Goal: Task Accomplishment & Management: Complete application form

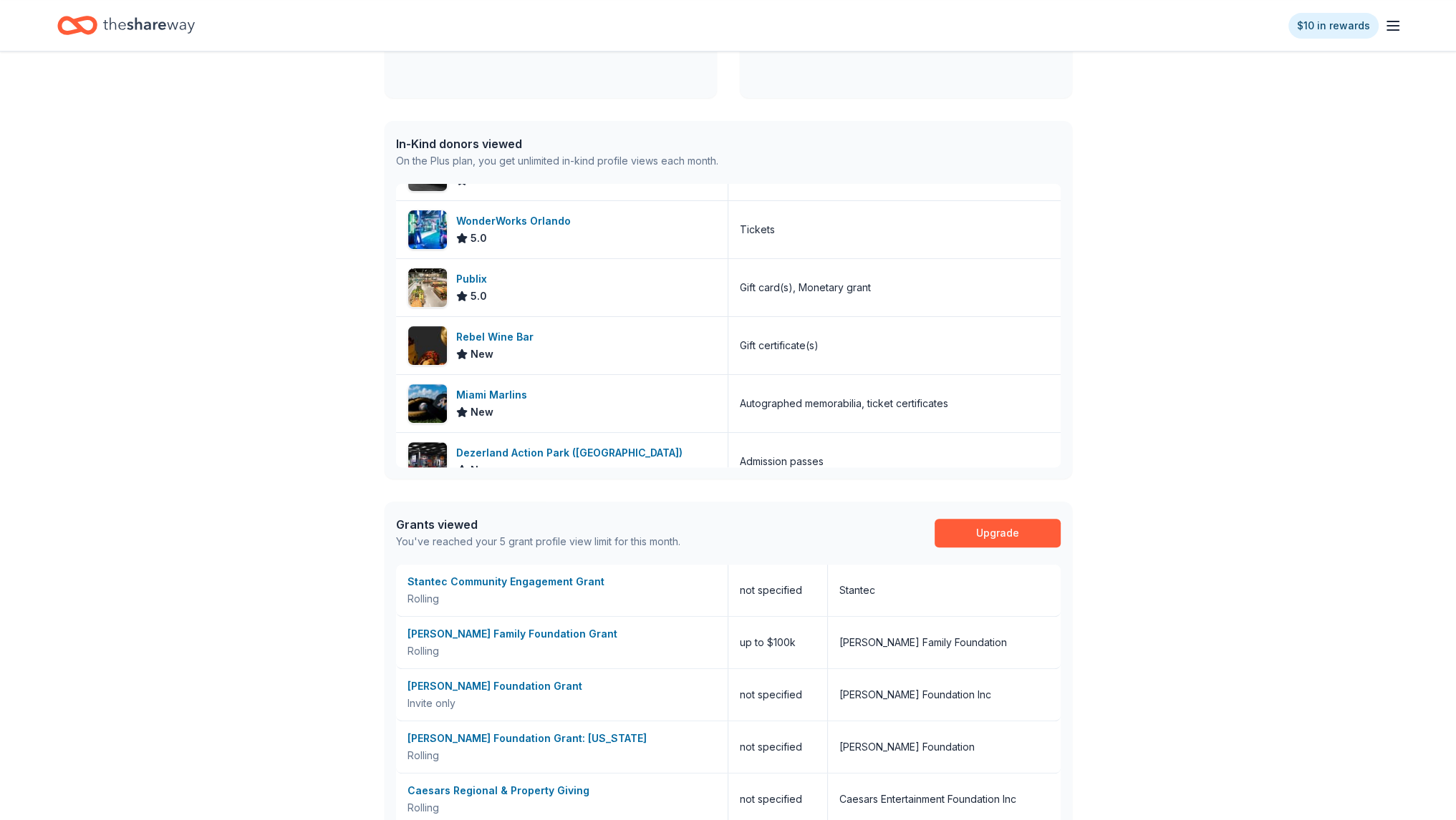
scroll to position [644, 0]
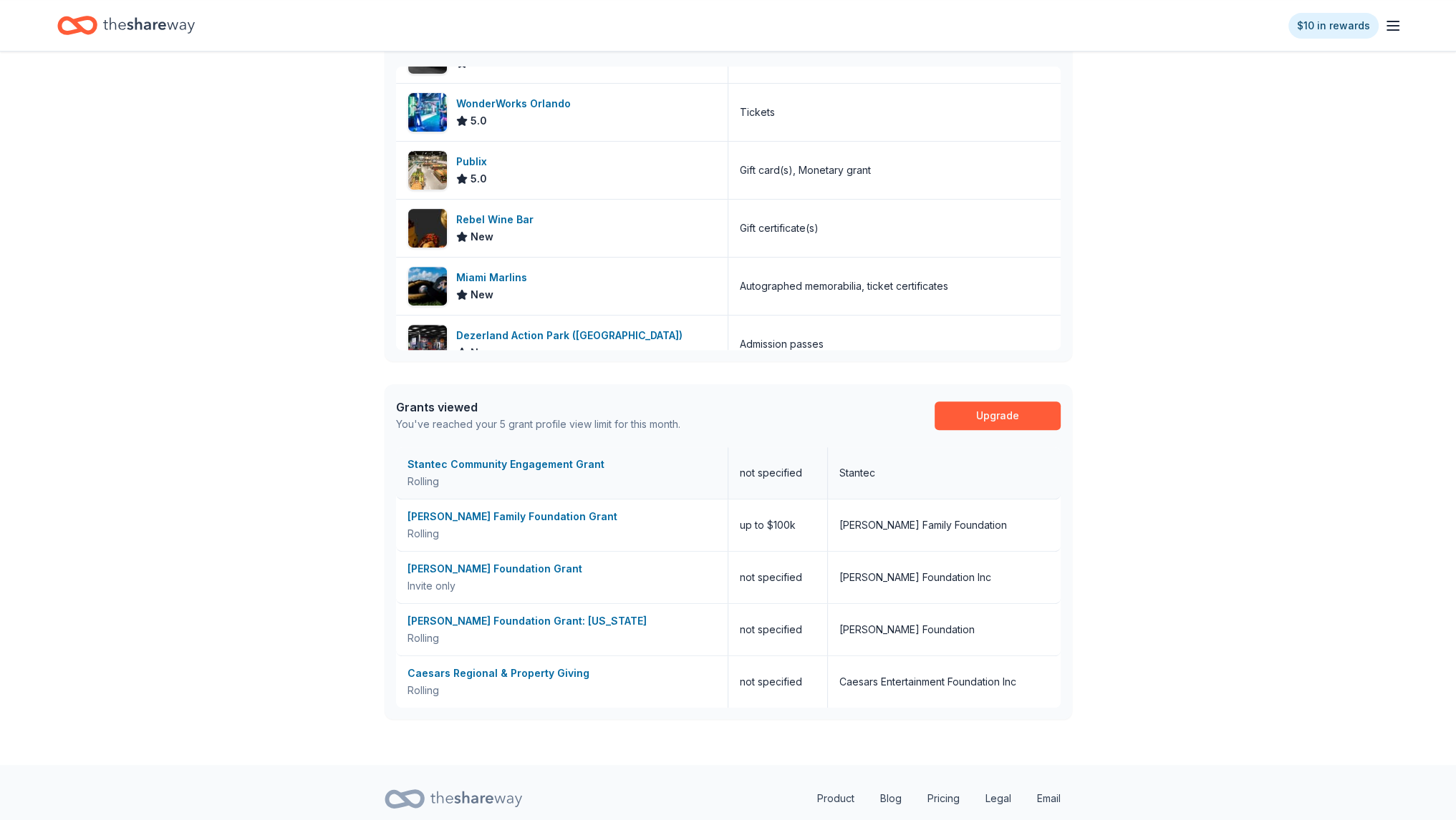
click at [458, 462] on div "Stantec Community Engagement Grant" at bounding box center [562, 464] width 309 height 17
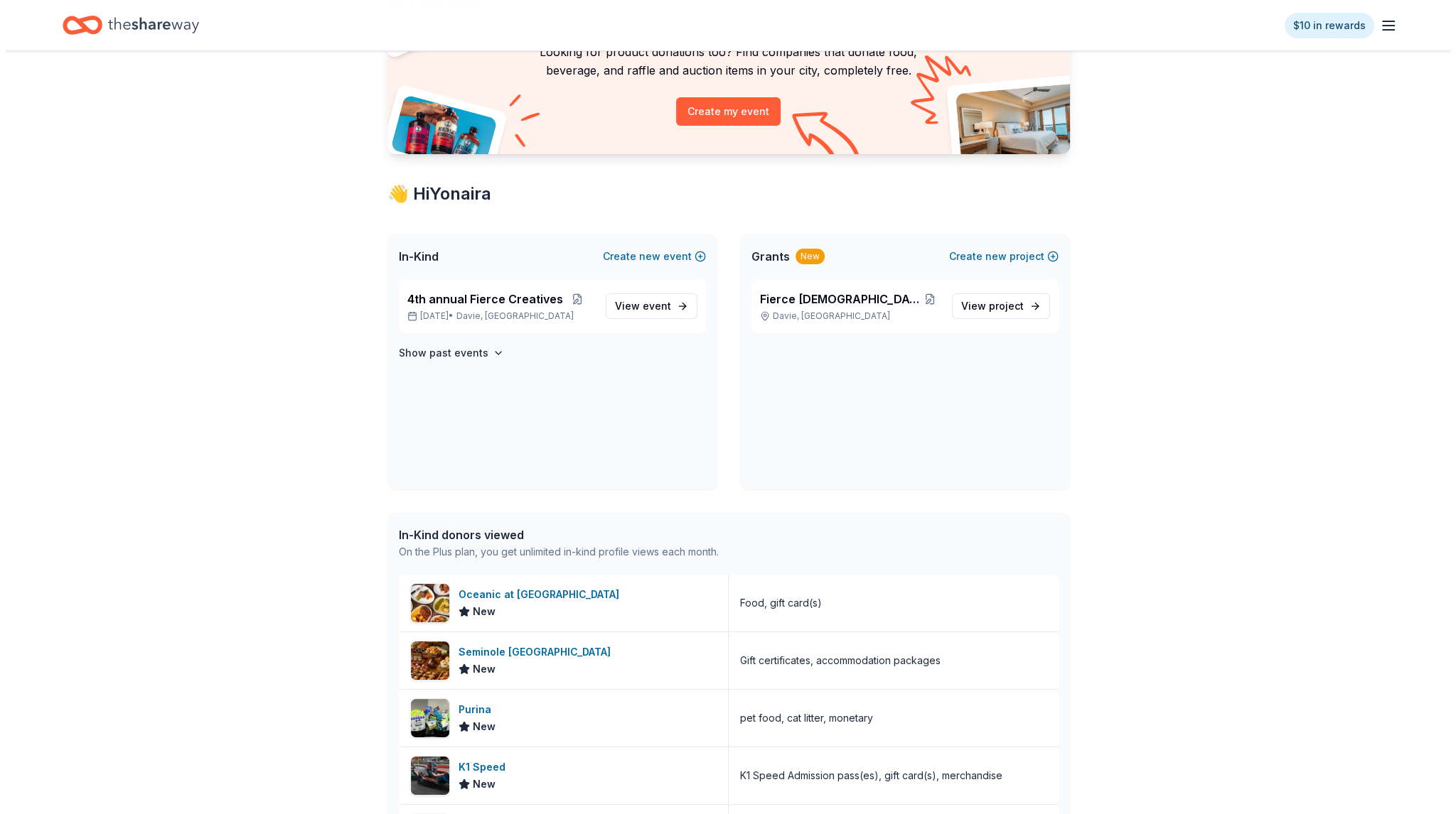
scroll to position [0, 0]
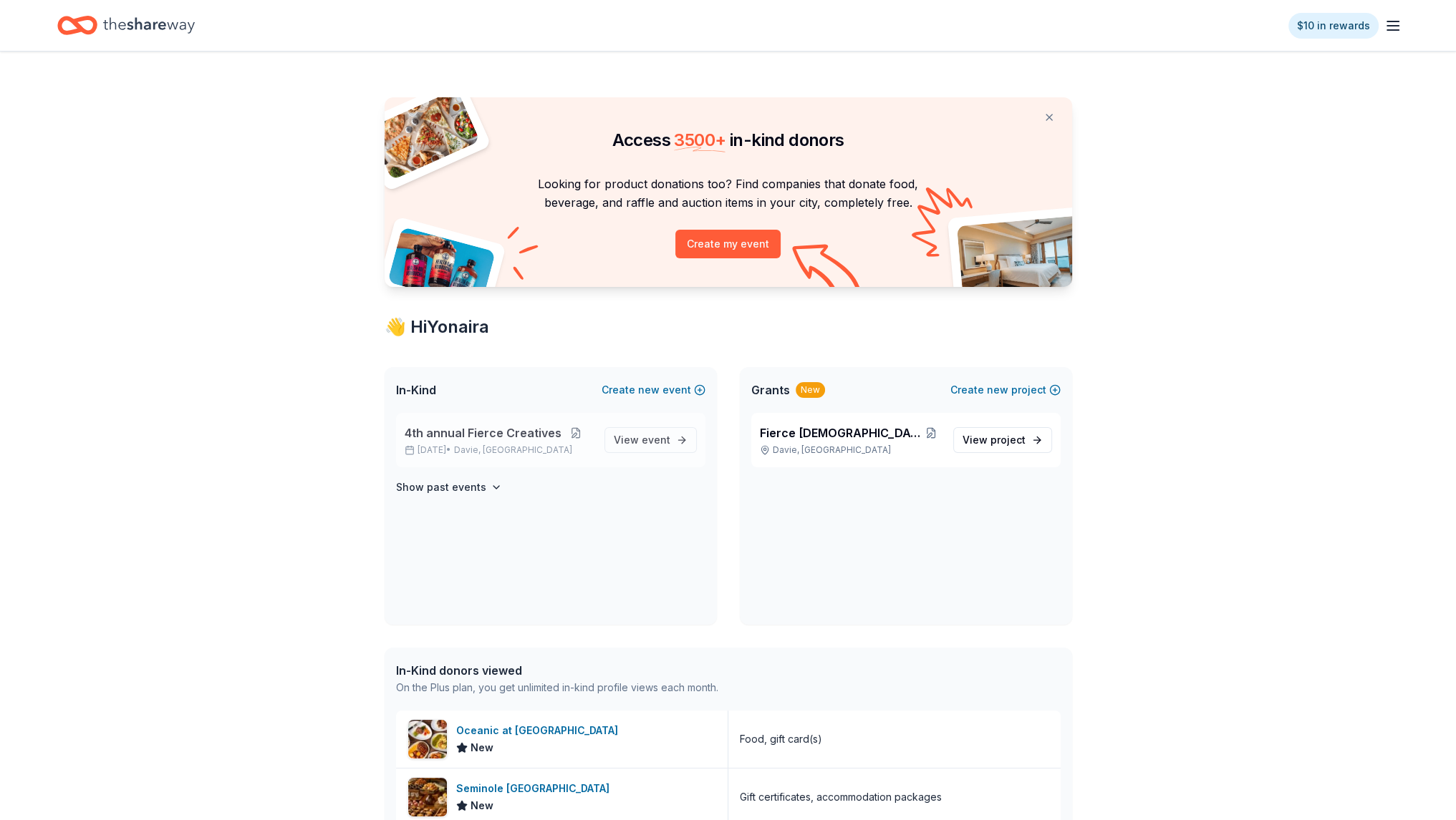
click at [574, 432] on button at bounding box center [576, 433] width 29 height 12
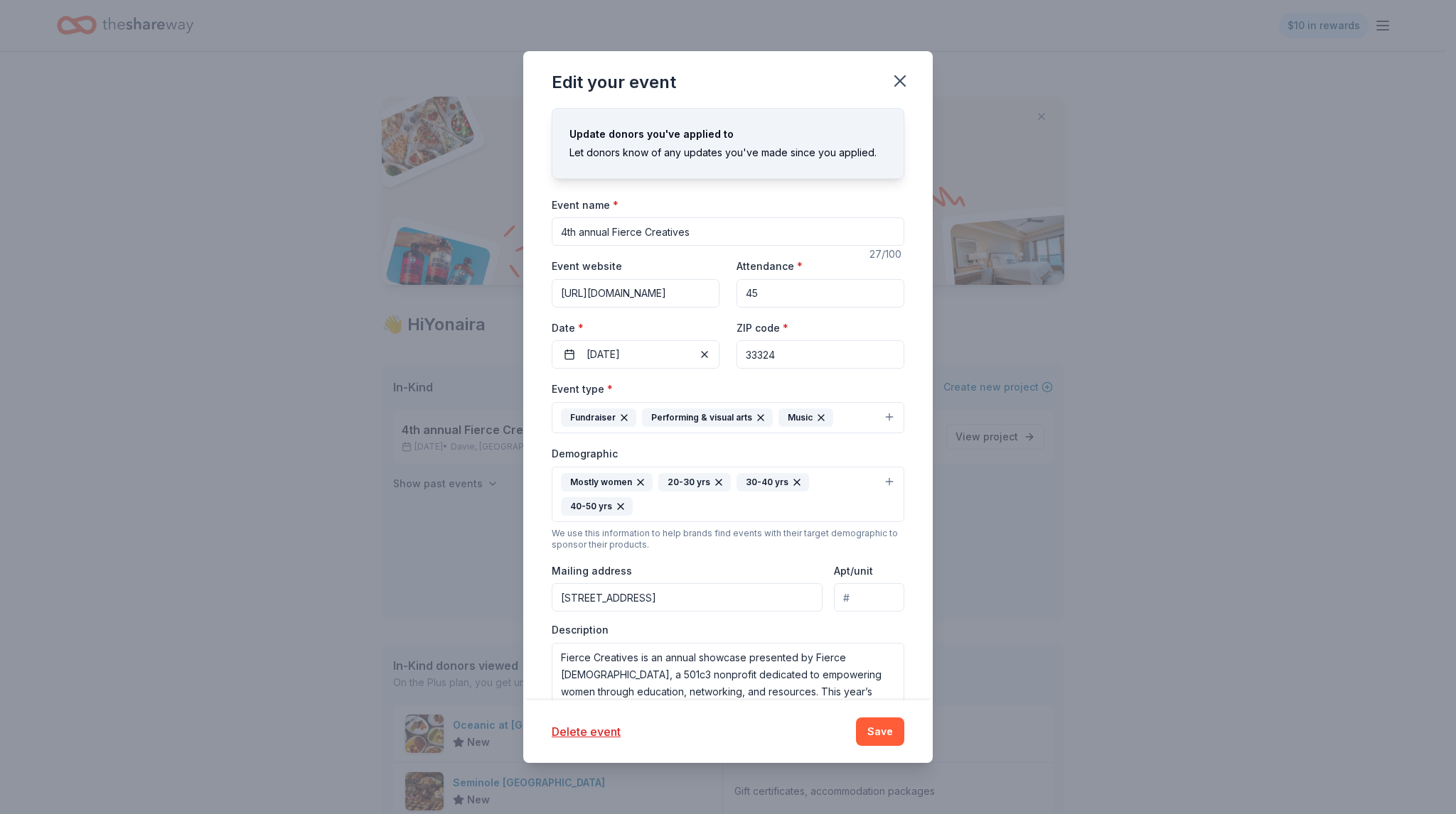
click at [603, 233] on input "4th annual Fierce Creatives" at bounding box center [728, 231] width 353 height 28
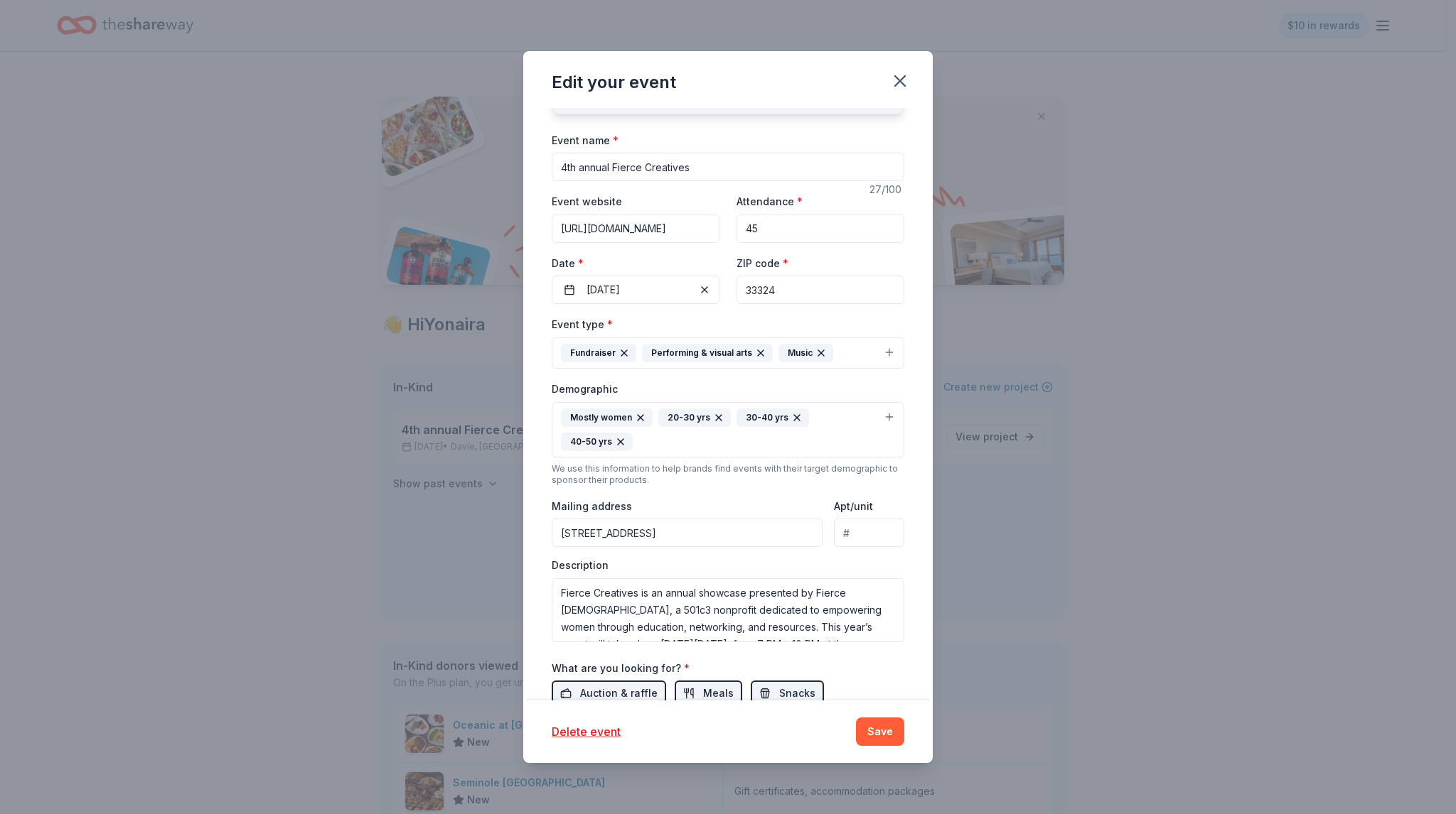
scroll to position [71, 0]
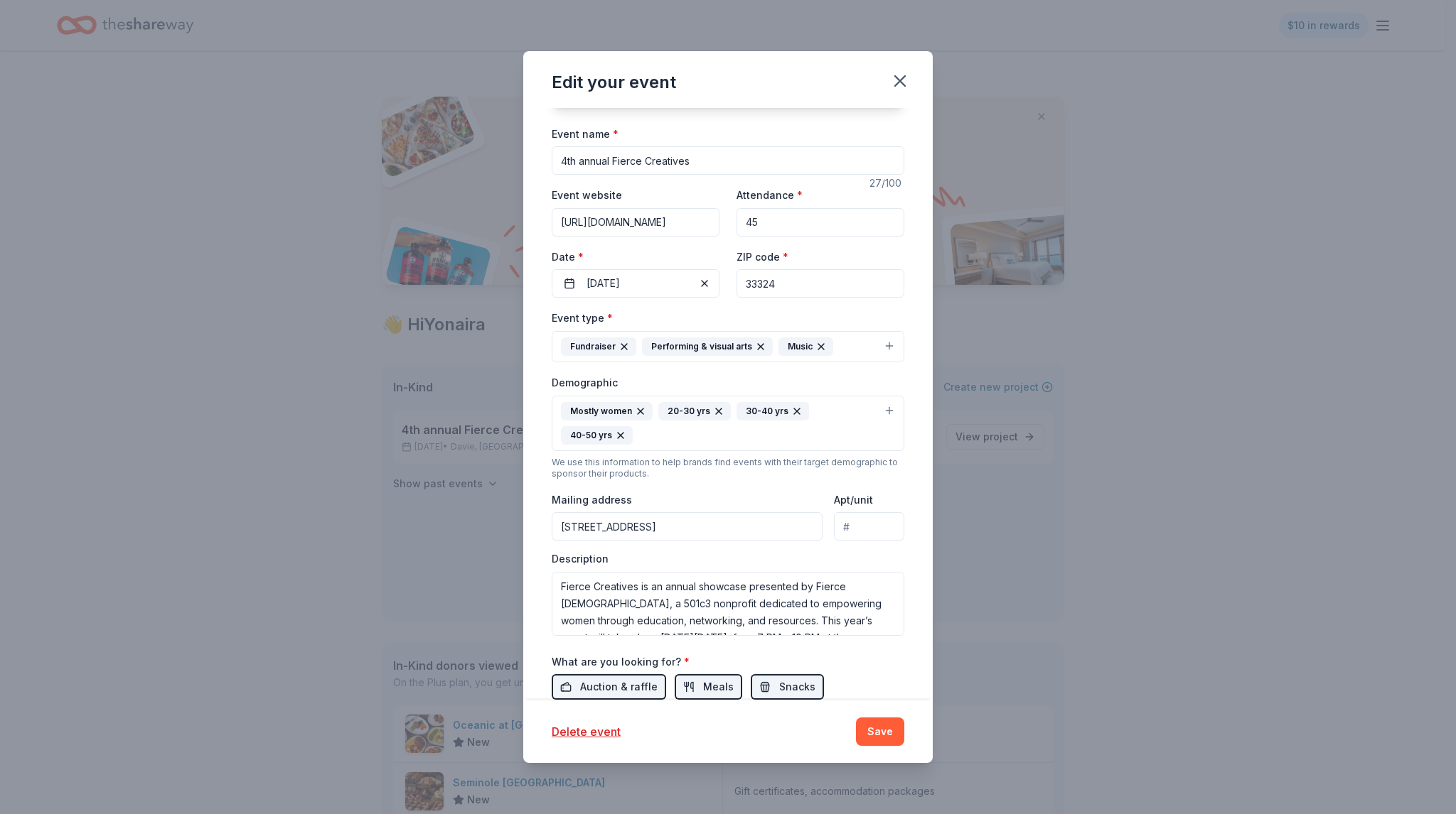
click at [664, 508] on div "Mailing address 311 North University Drive, Plantation, FL, 33324" at bounding box center [688, 516] width 271 height 50
click at [645, 523] on input "[STREET_ADDRESS]" at bounding box center [688, 526] width 271 height 28
click at [645, 523] on input "311 North University Drive, Plantation, FL, 33324" at bounding box center [688, 526] width 271 height 28
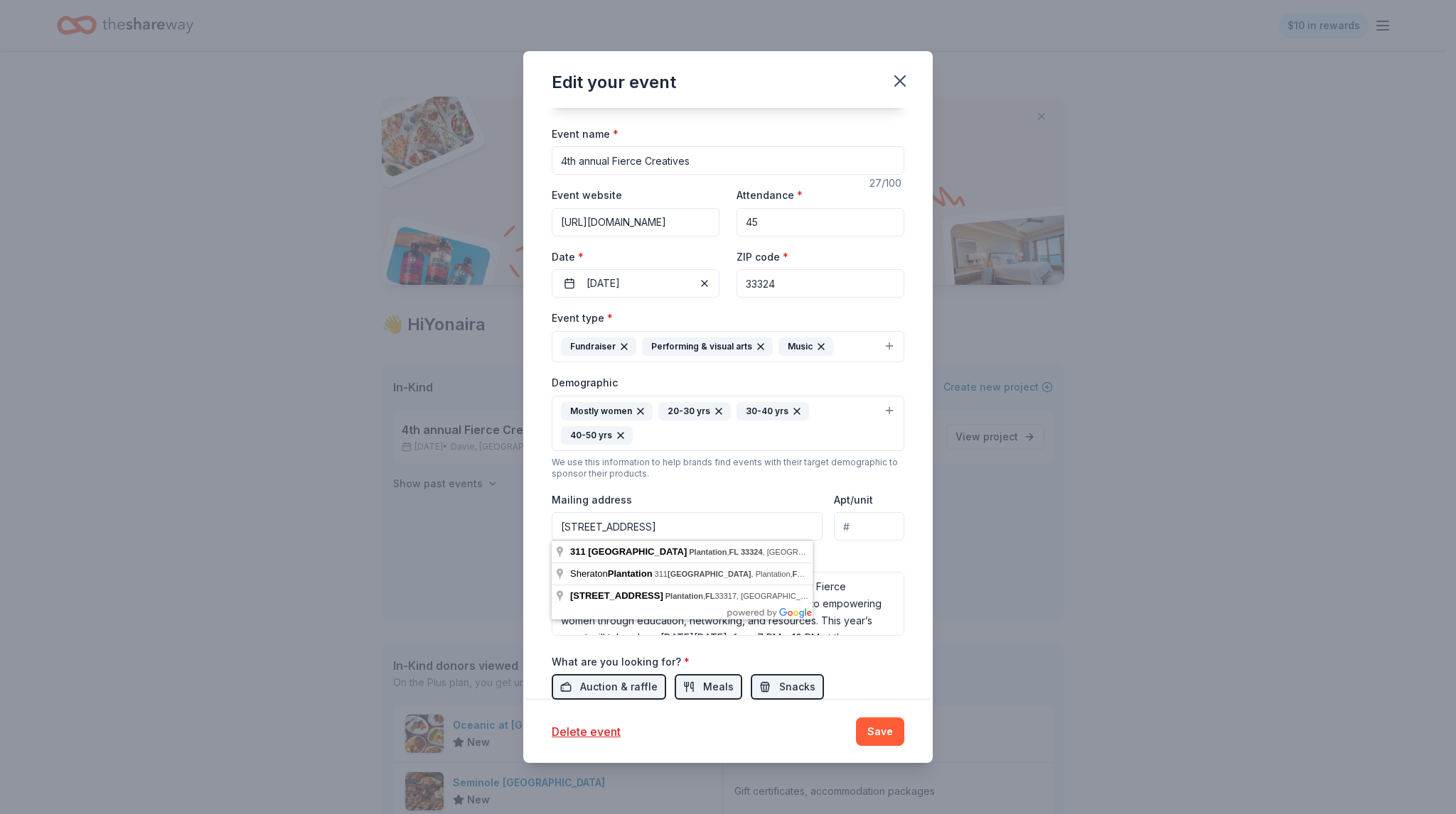
click at [675, 495] on div "Mailing address 311 North University Drive, Plantation, FL, 33324" at bounding box center [688, 516] width 271 height 50
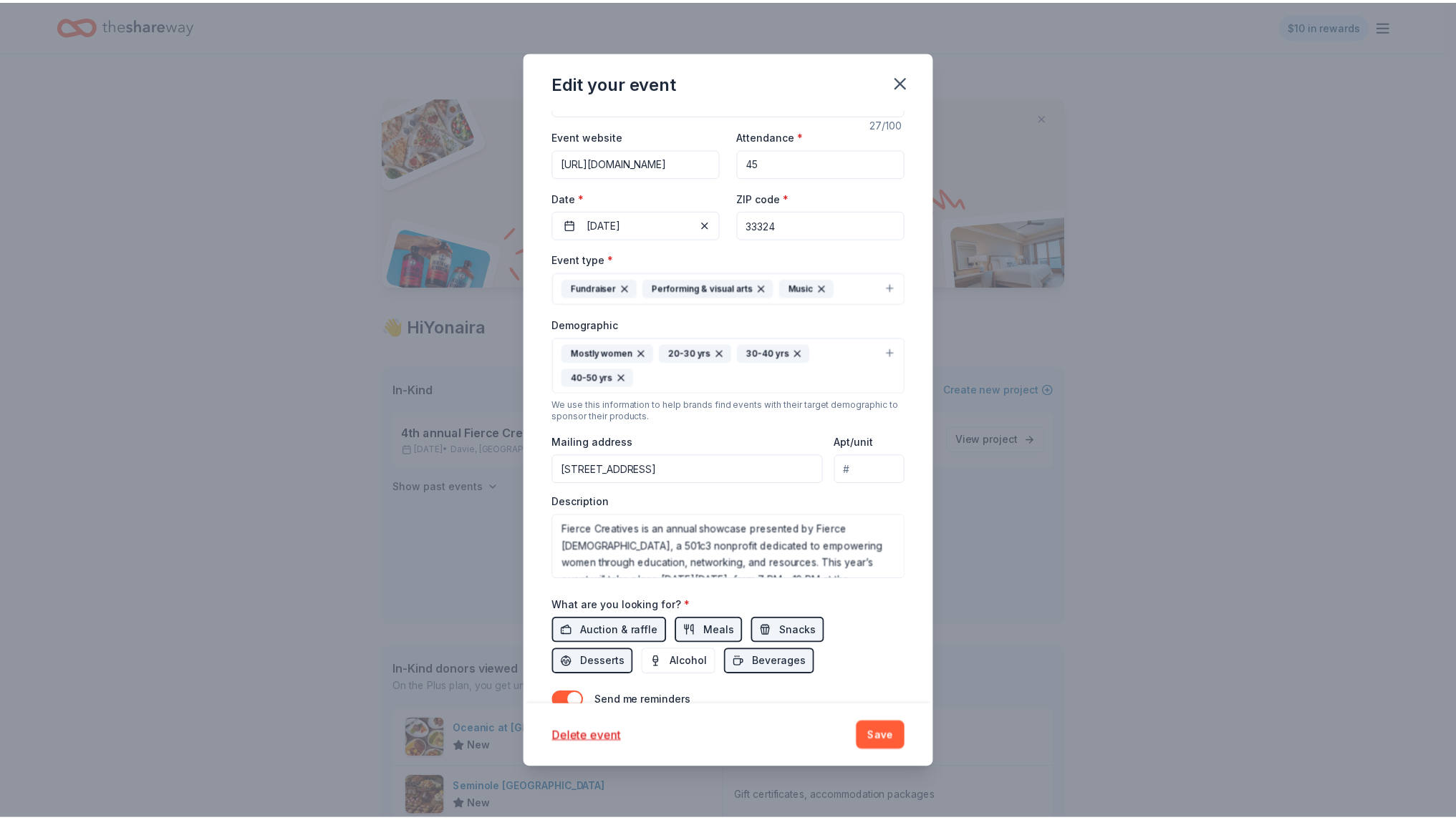
scroll to position [143, 0]
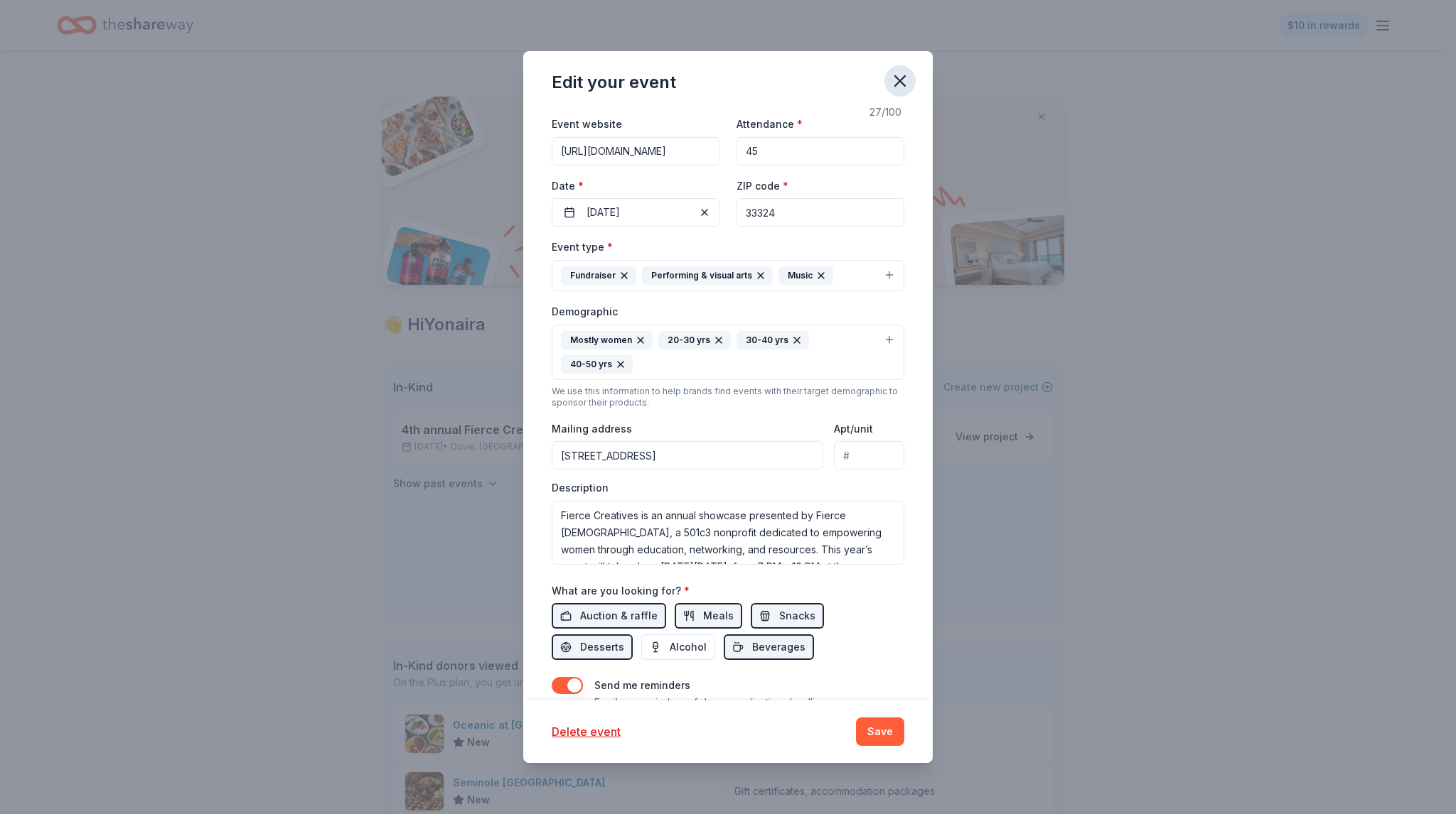
click at [899, 86] on icon "button" at bounding box center [899, 81] width 19 height 19
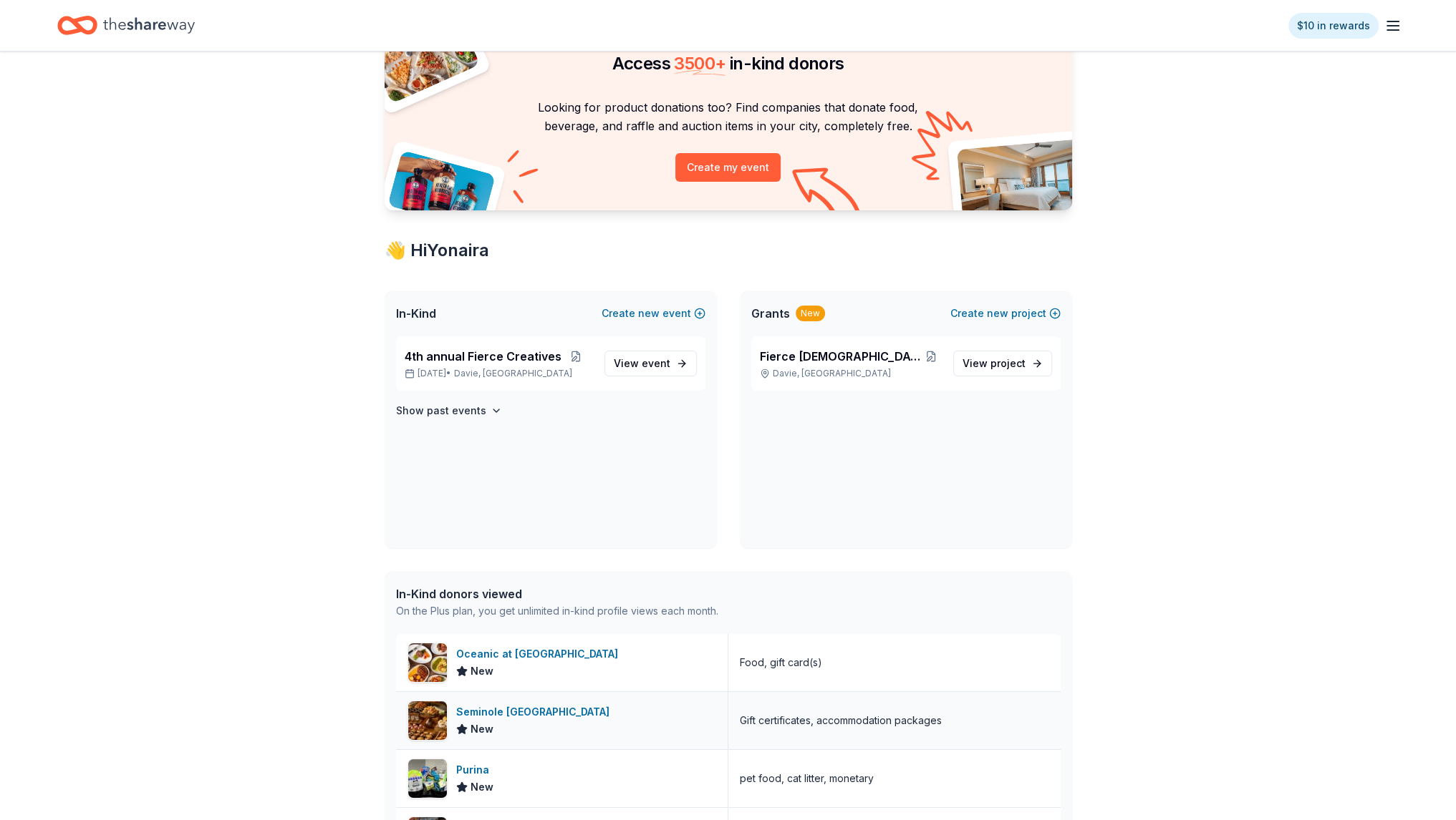
scroll to position [71, 0]
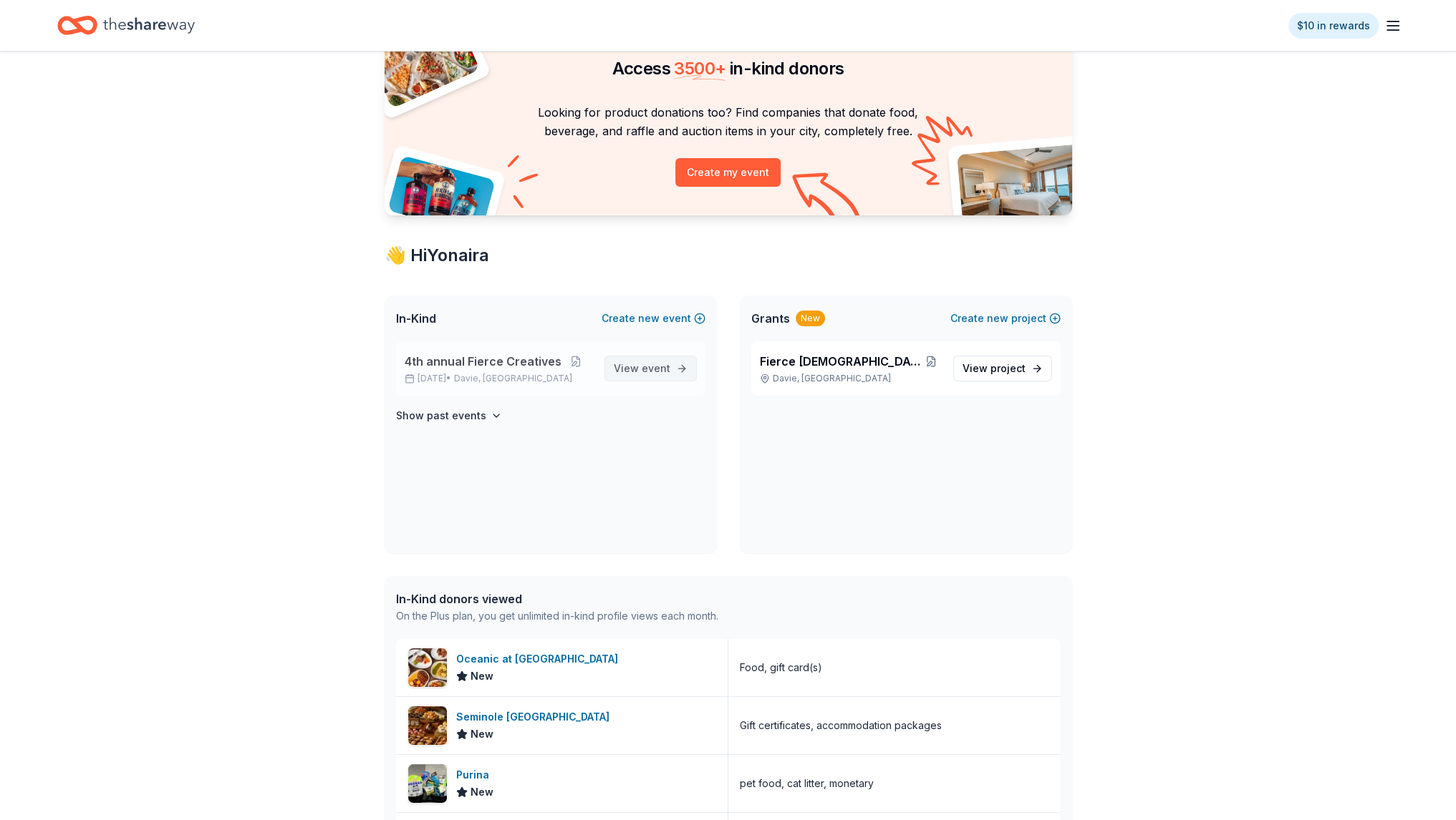
click at [636, 361] on span "View event" at bounding box center [642, 369] width 56 height 17
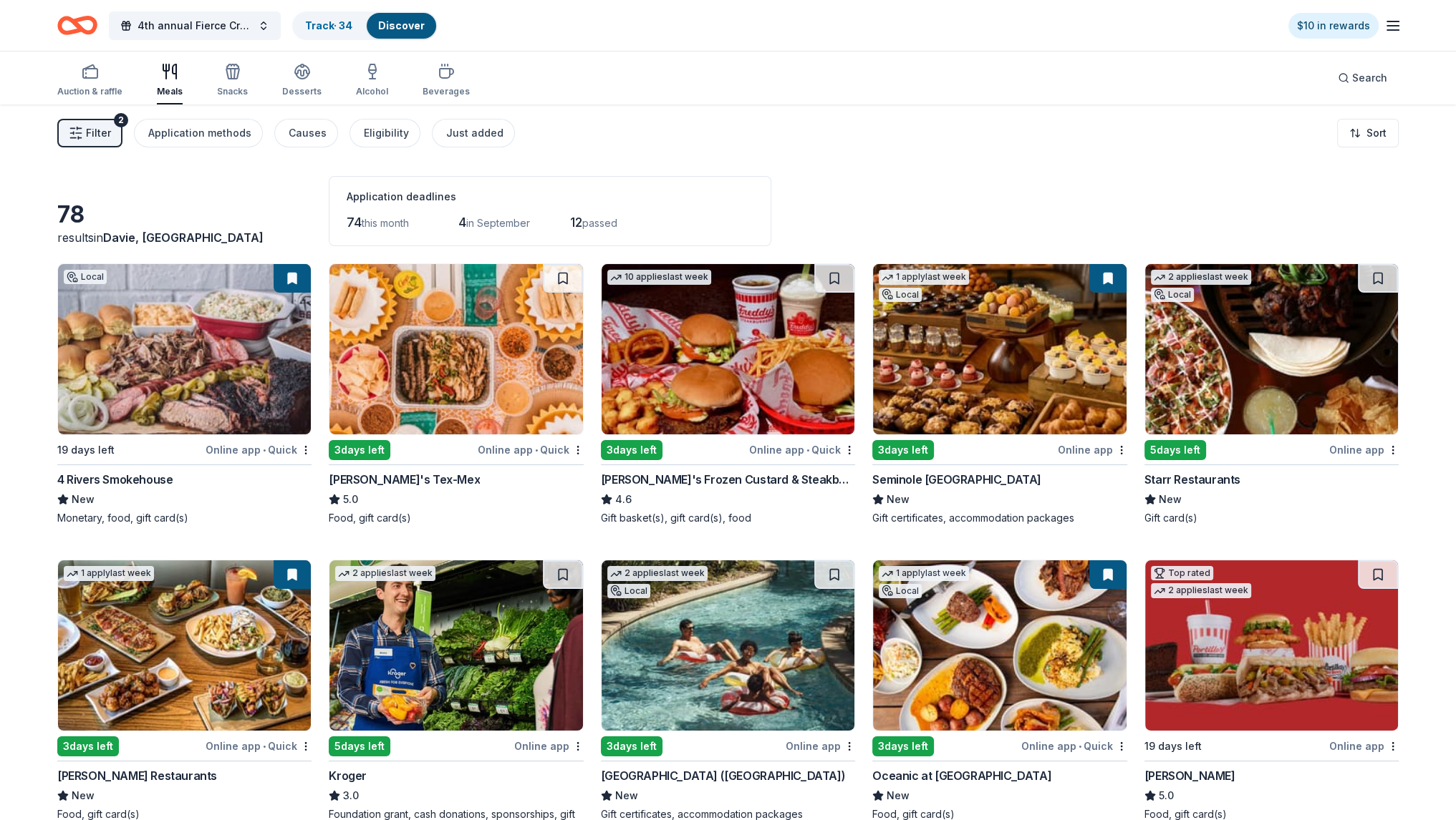
click at [92, 20] on icon "Home" at bounding box center [84, 25] width 22 height 14
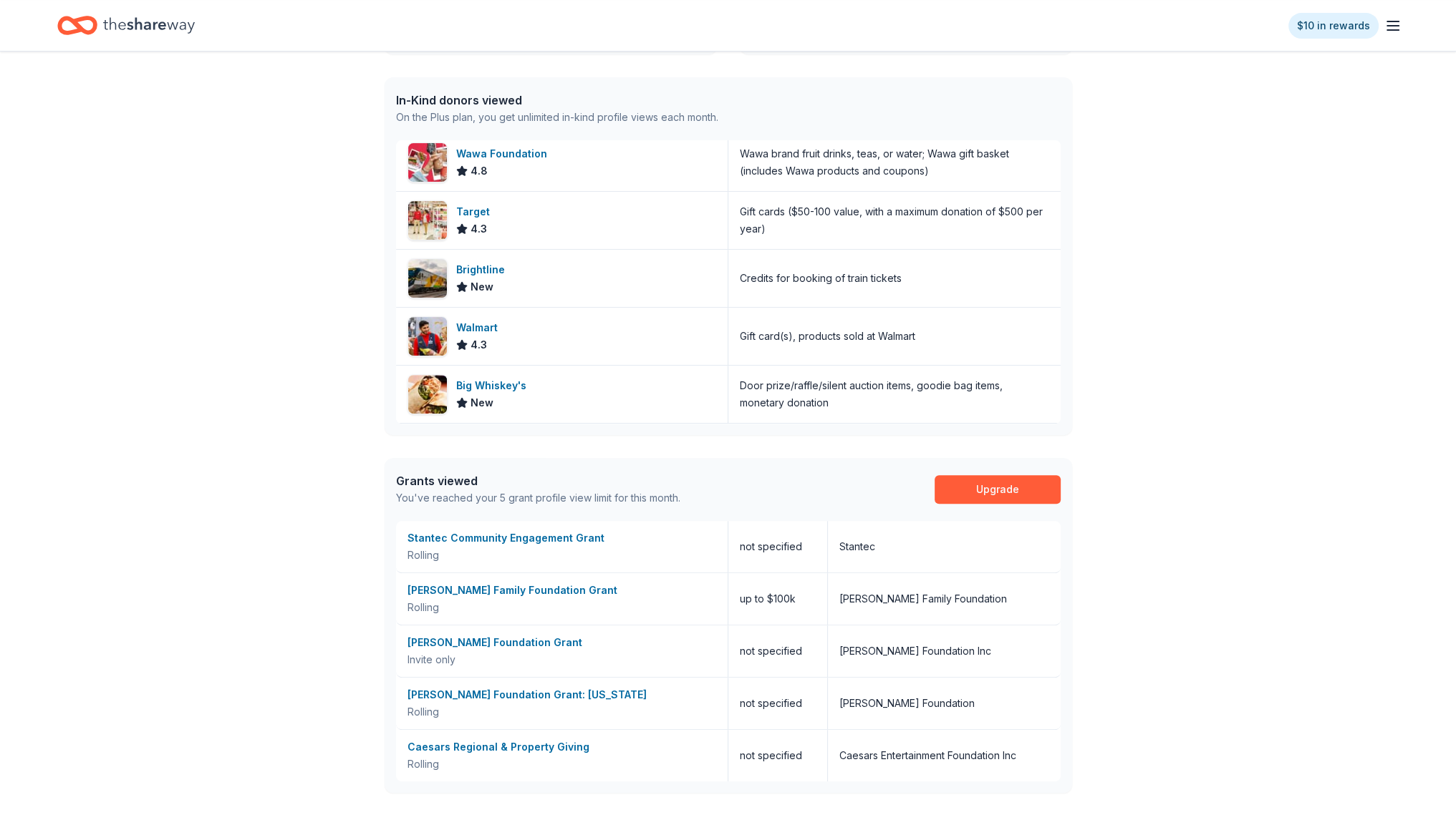
scroll to position [692, 0]
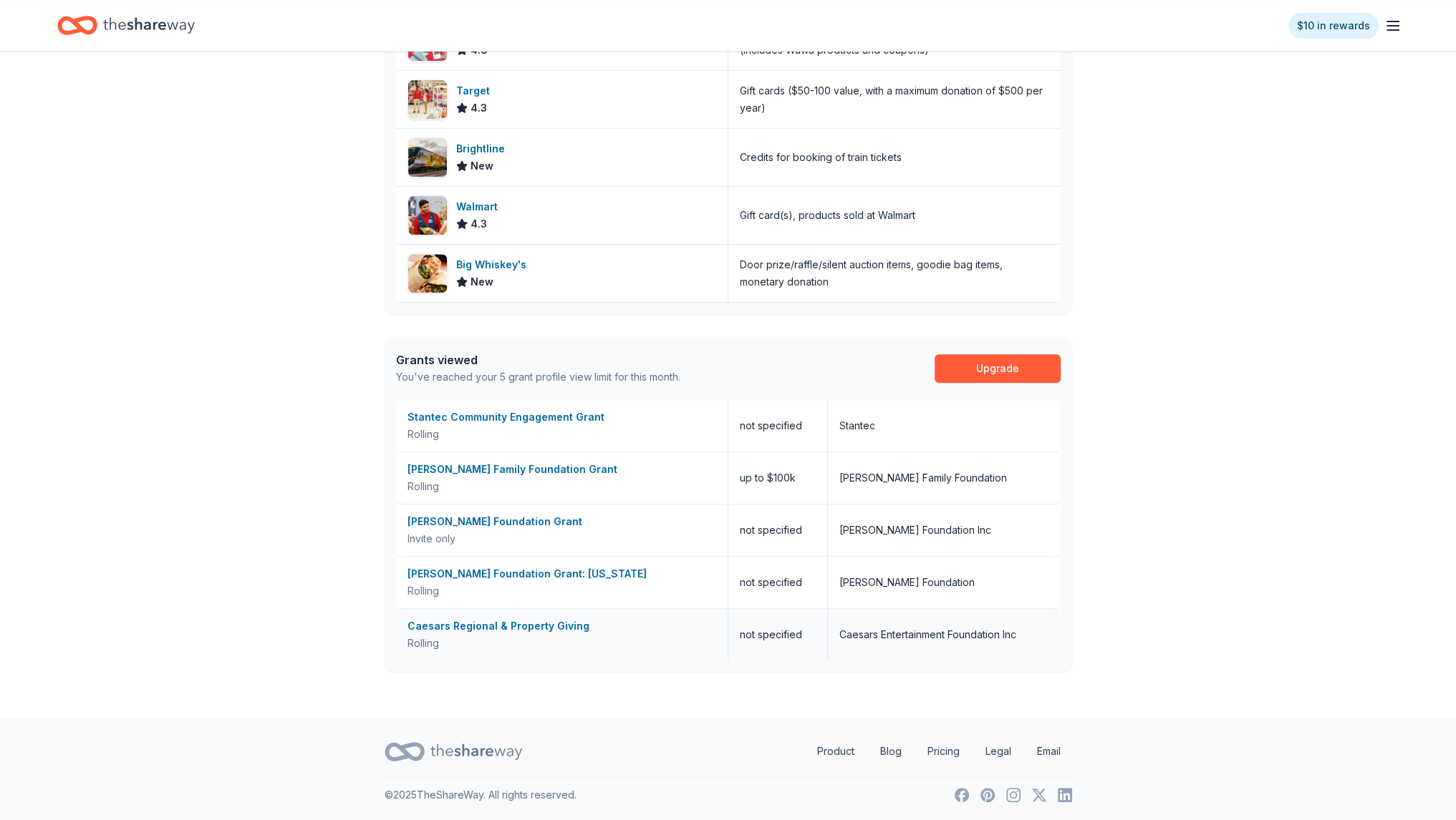
click at [510, 627] on div "Caesars Regional & Property Giving" at bounding box center [562, 625] width 309 height 17
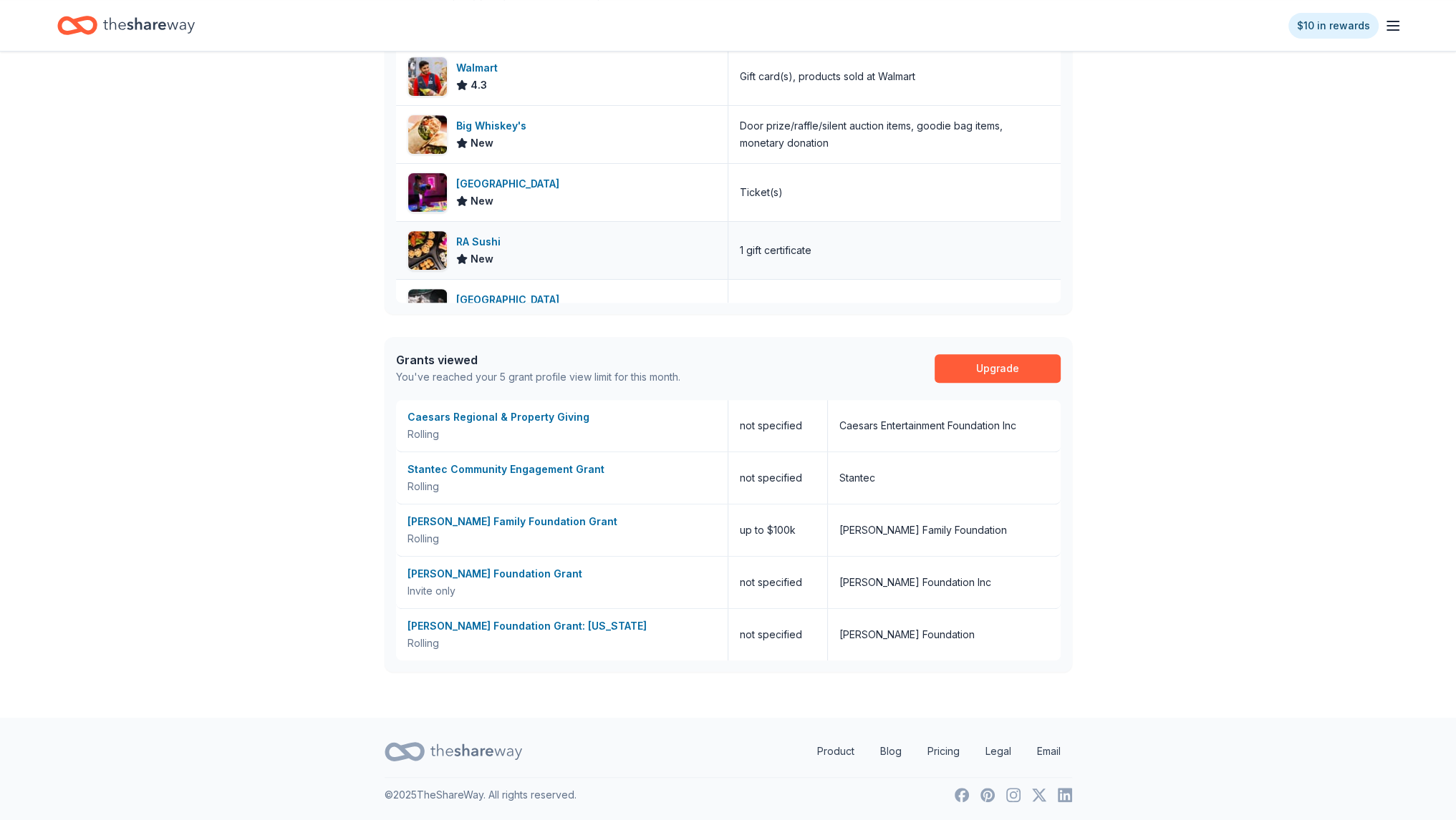
scroll to position [859, 0]
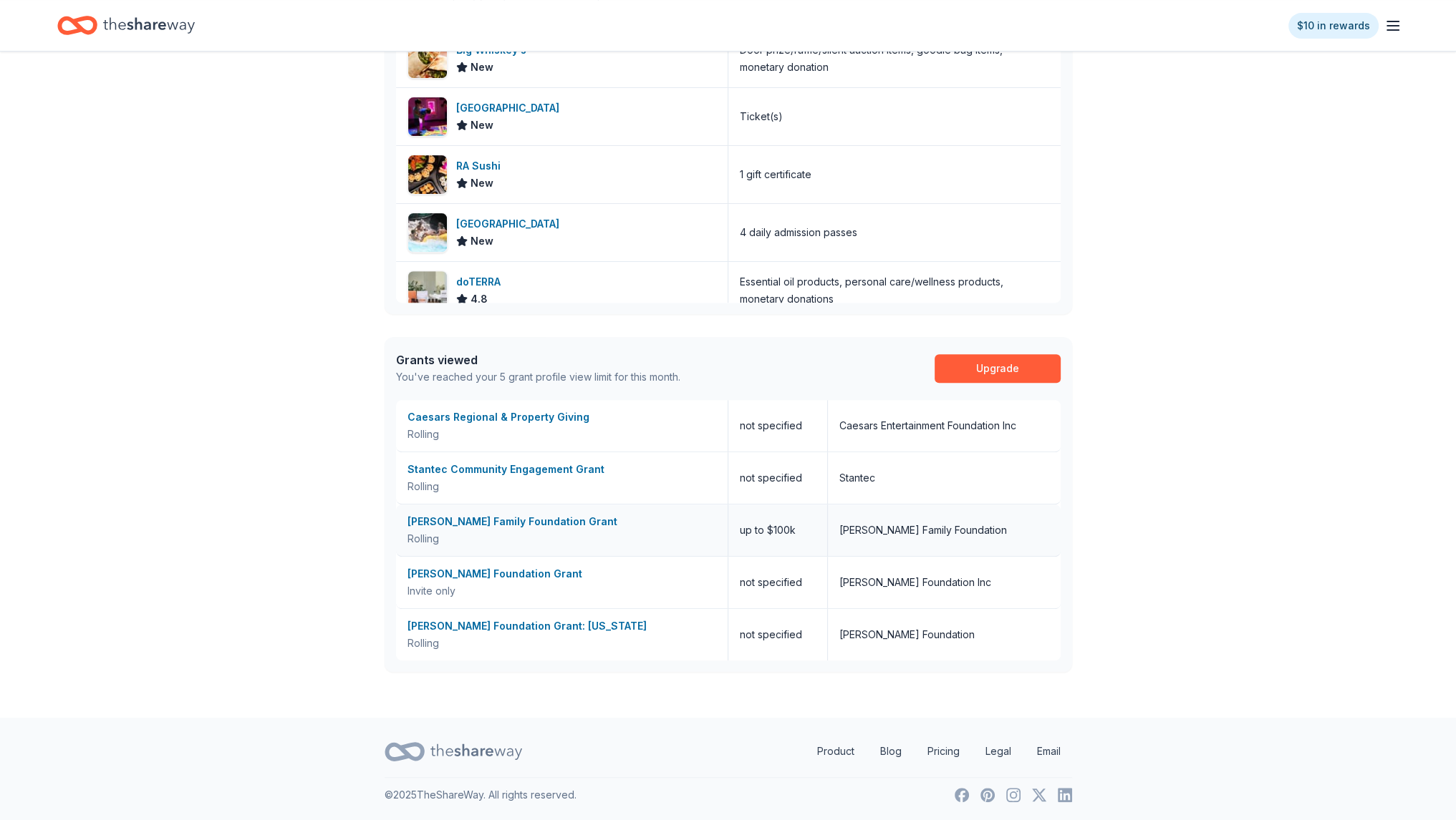
click at [502, 519] on div "Topfer Family Foundation Grant" at bounding box center [562, 521] width 309 height 17
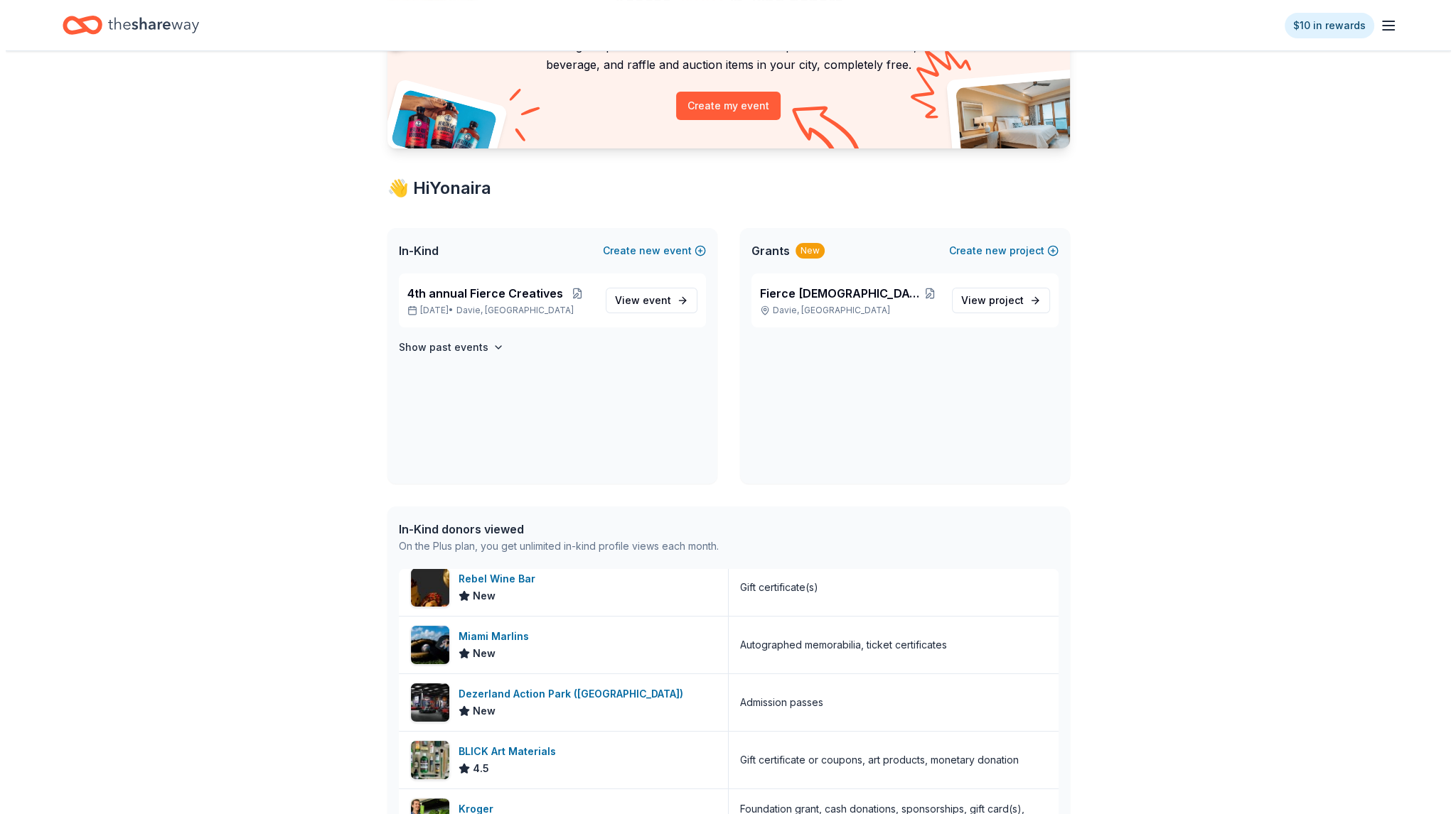
scroll to position [118, 0]
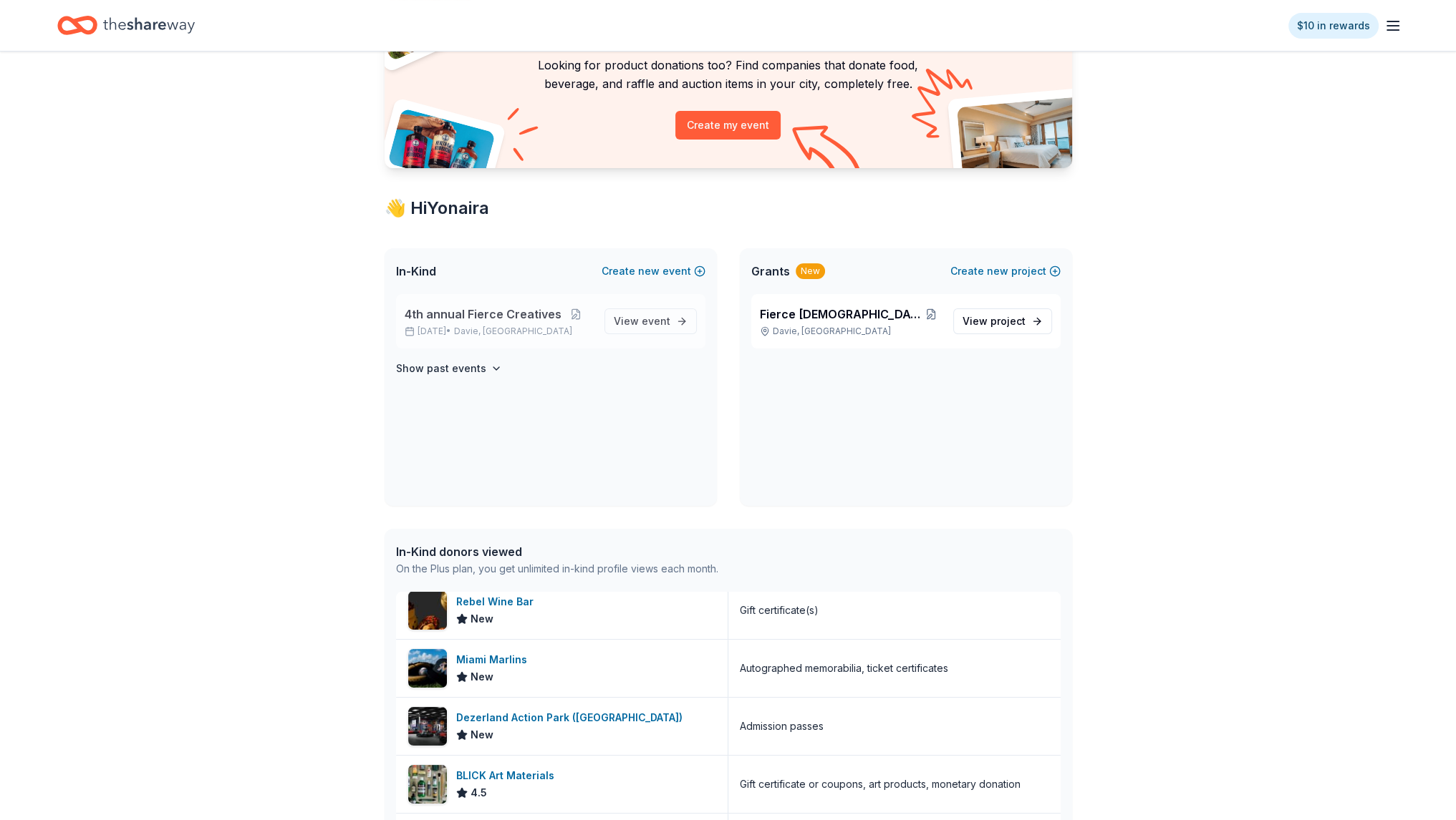
click at [567, 320] on p "4th annual Fierce Creatives" at bounding box center [498, 314] width 188 height 17
click at [572, 313] on button at bounding box center [576, 314] width 29 height 12
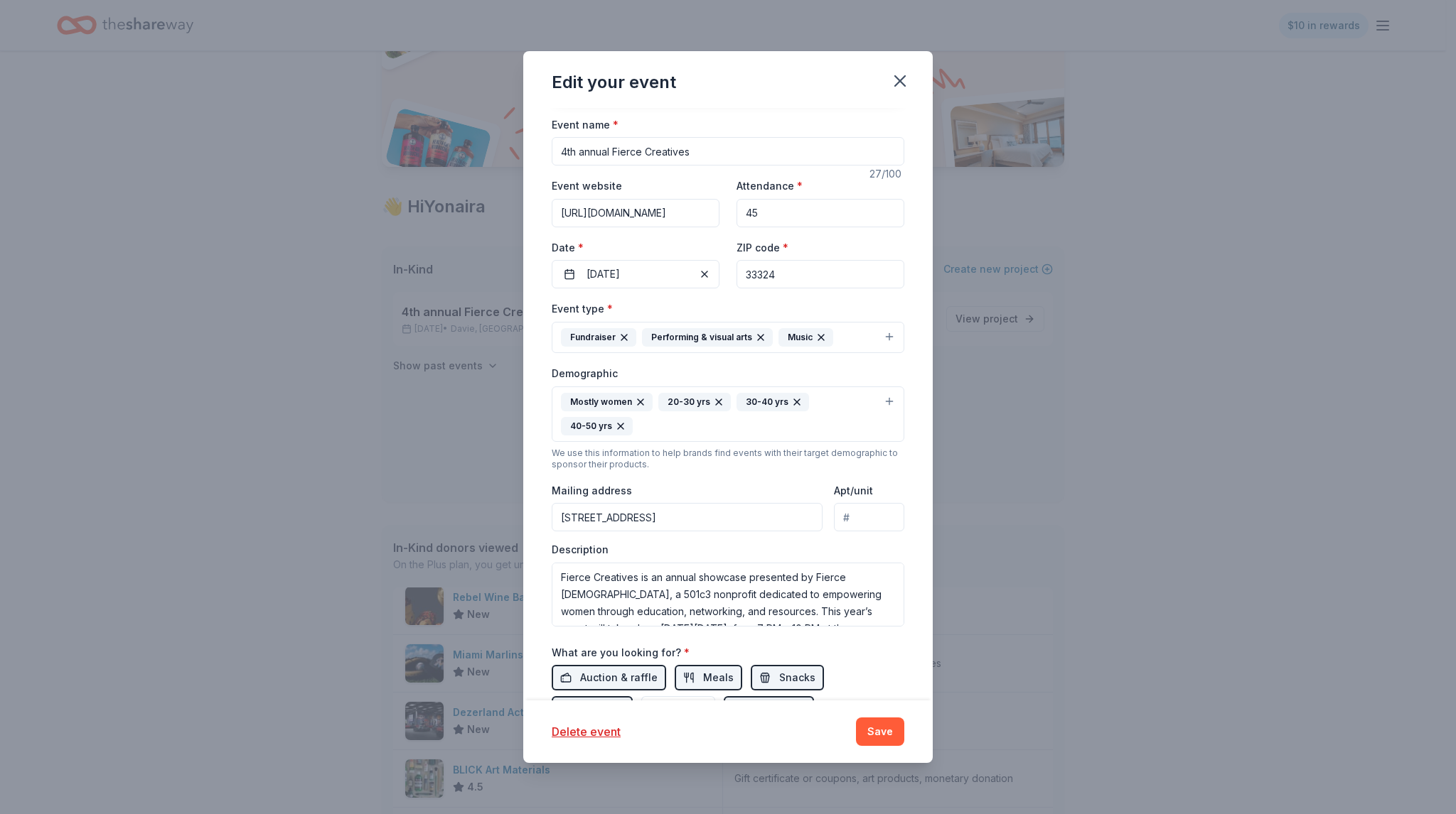
scroll to position [142, 0]
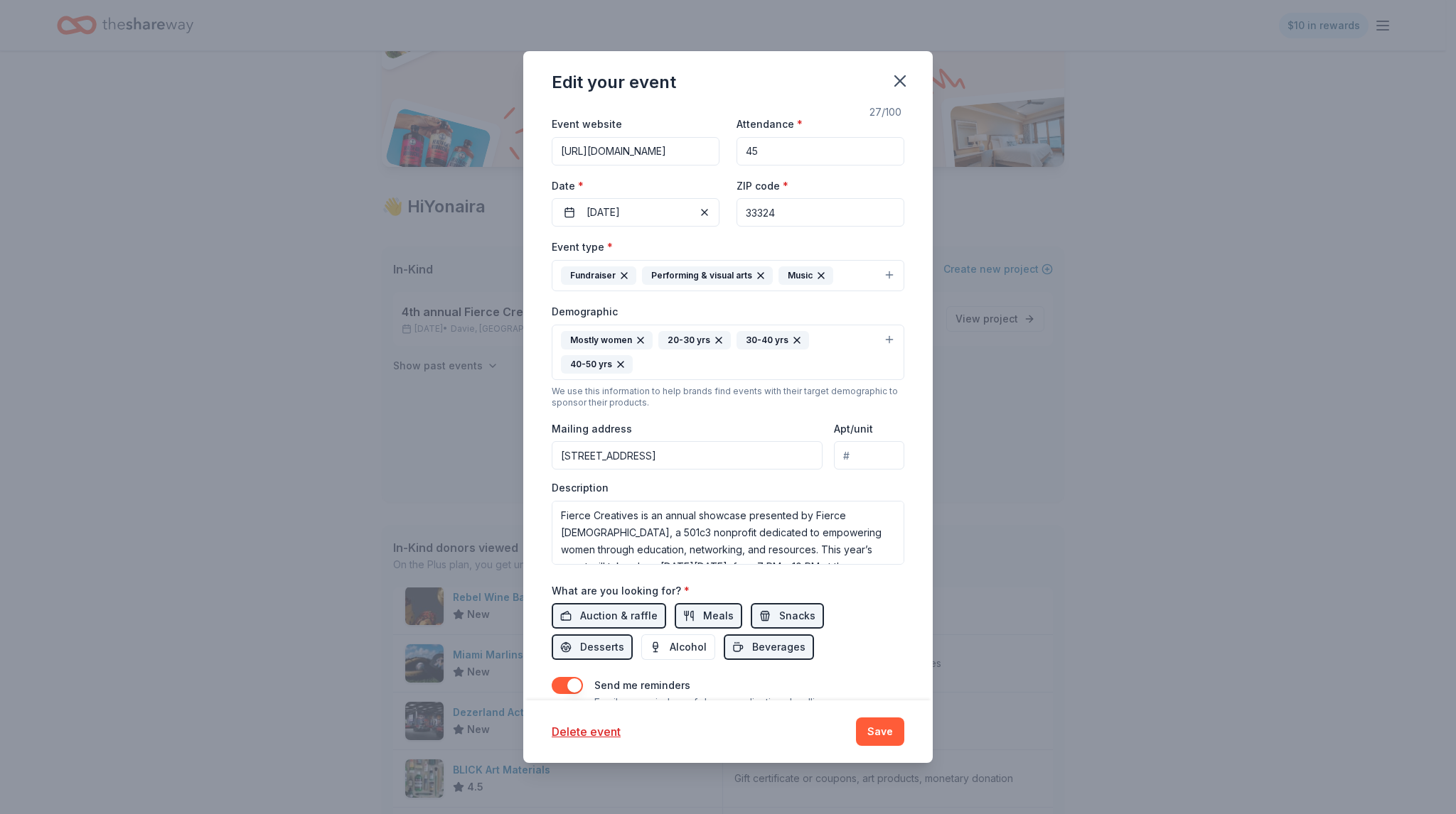
click at [631, 145] on input "https://www.fiercefemales.org/events-1/fierce-creatives-3" at bounding box center [635, 151] width 167 height 28
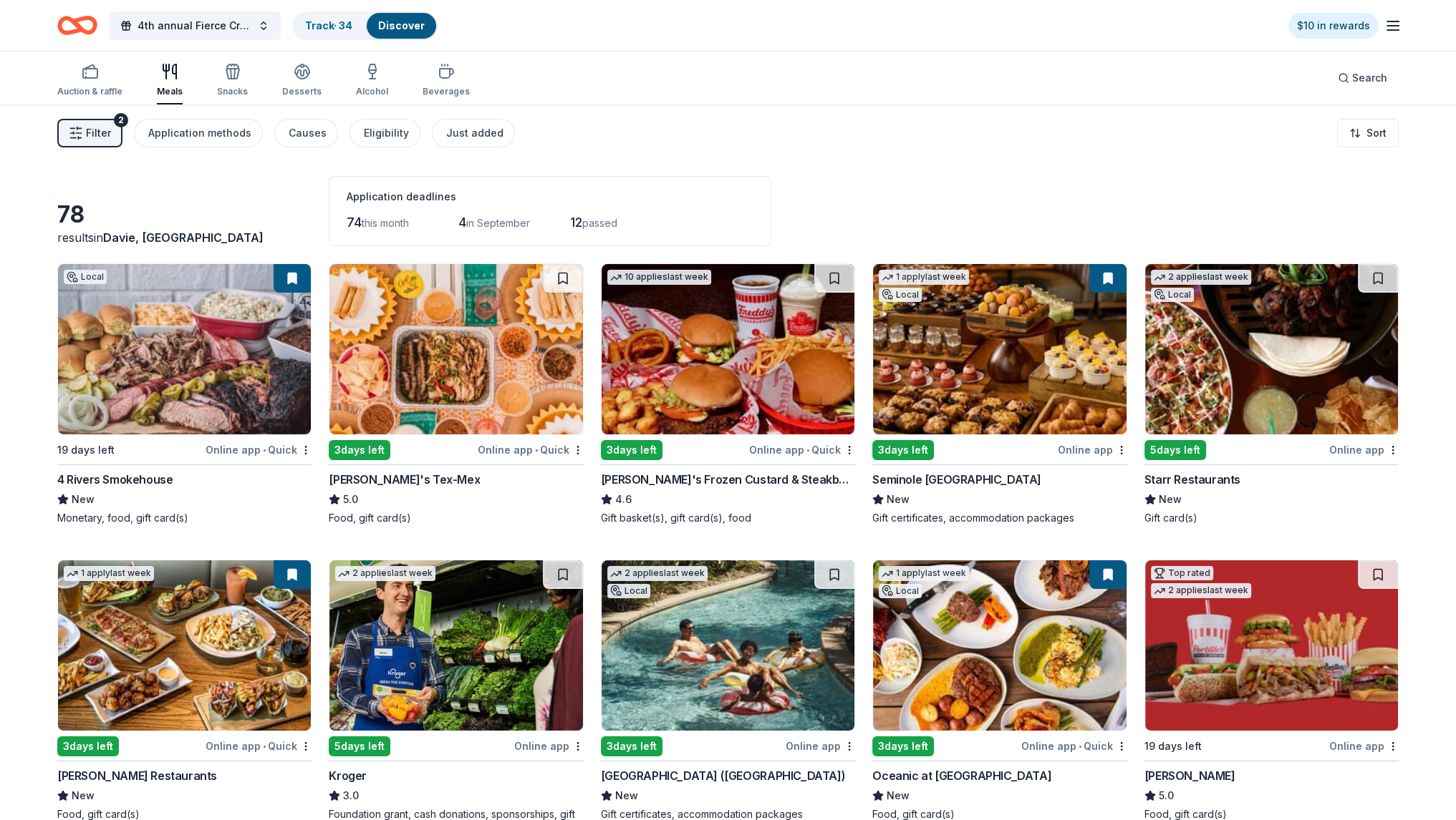
click at [215, 372] on img at bounding box center [184, 349] width 253 height 170
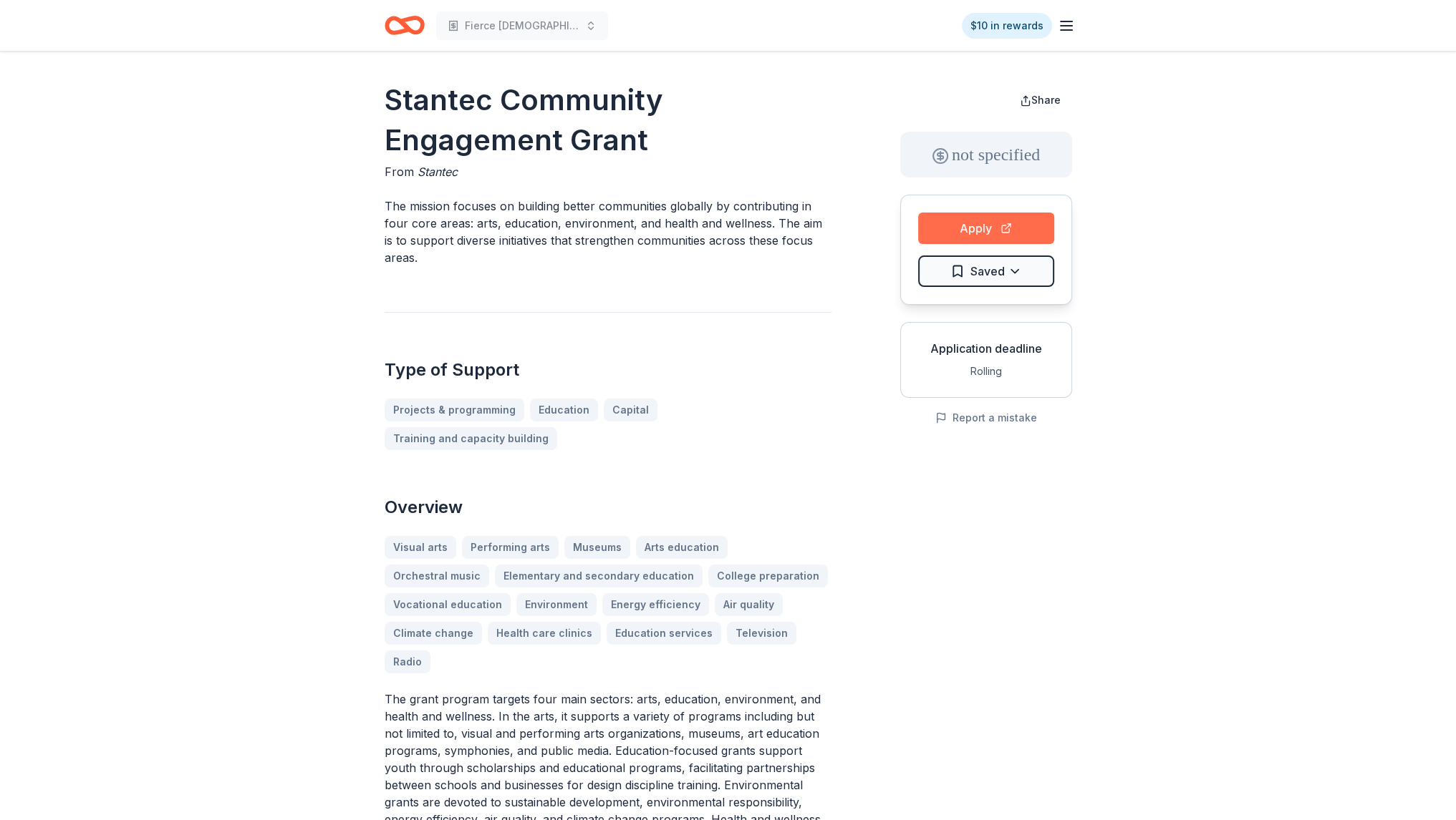
click at [965, 221] on button "Apply" at bounding box center [986, 228] width 136 height 31
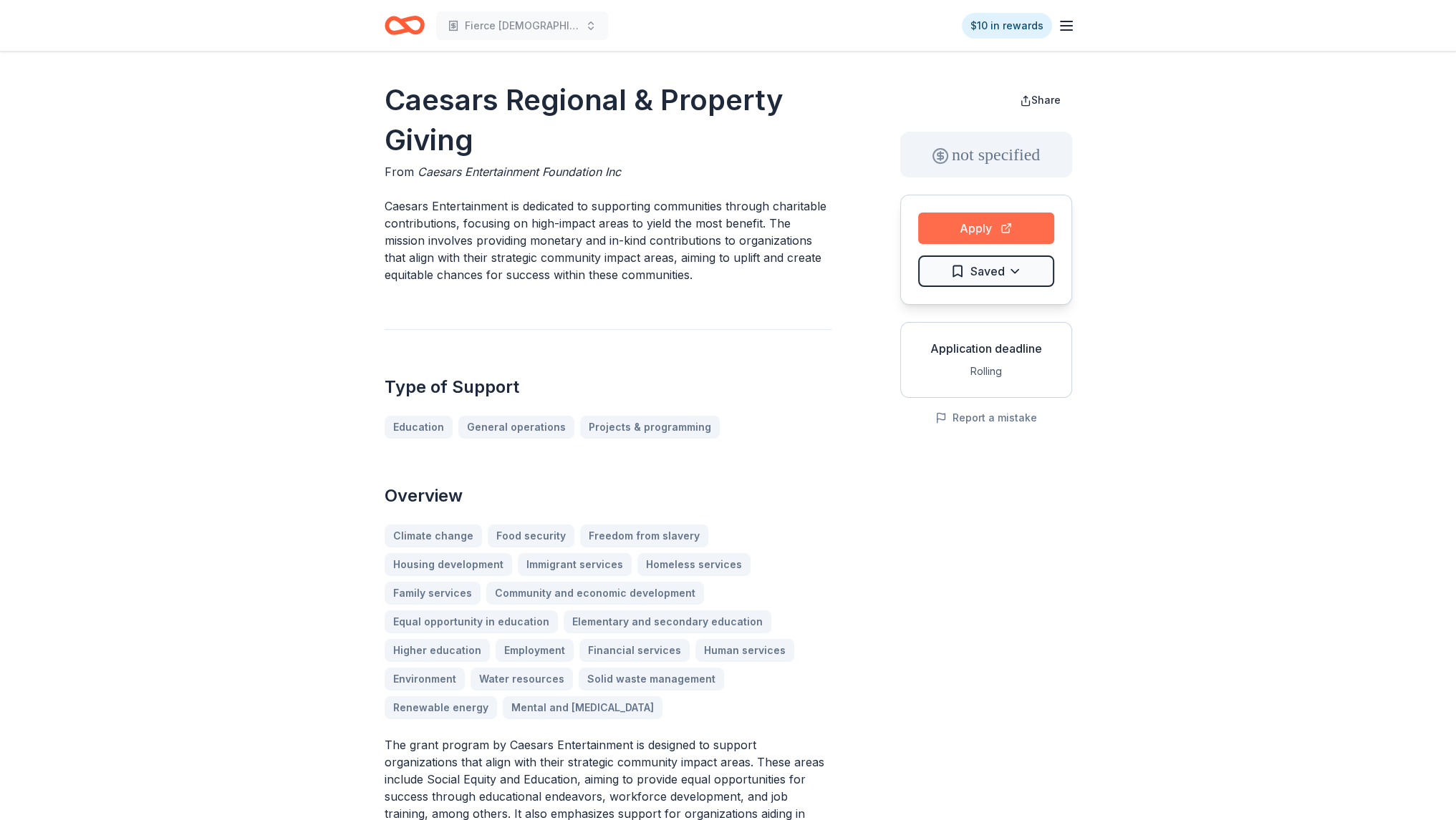
click at [962, 232] on button "Apply" at bounding box center [986, 228] width 136 height 31
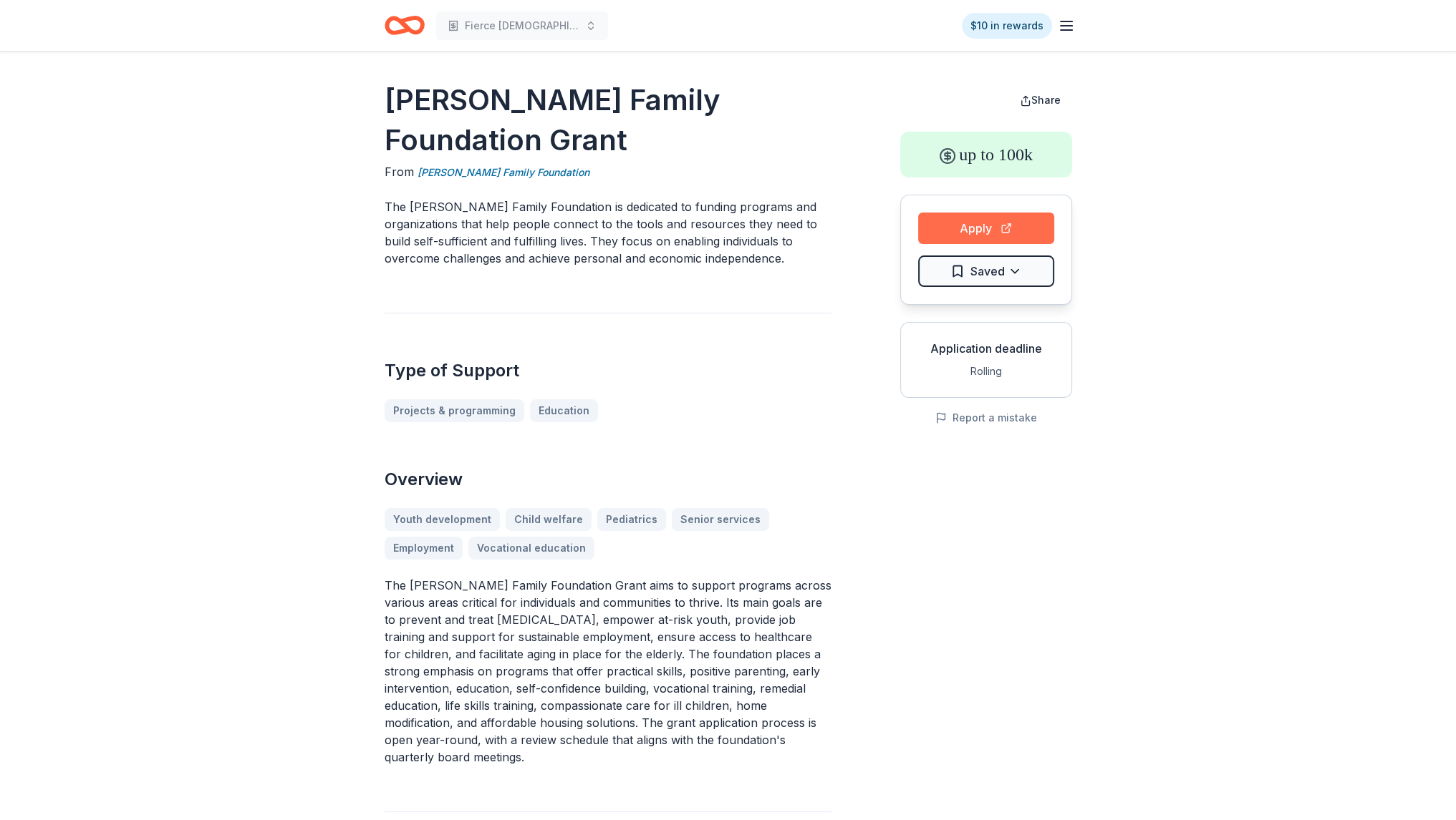
click at [968, 215] on button "Apply" at bounding box center [986, 228] width 136 height 31
click at [939, 231] on button "Apply" at bounding box center [986, 228] width 136 height 31
click at [1002, 223] on button "Apply" at bounding box center [986, 228] width 136 height 31
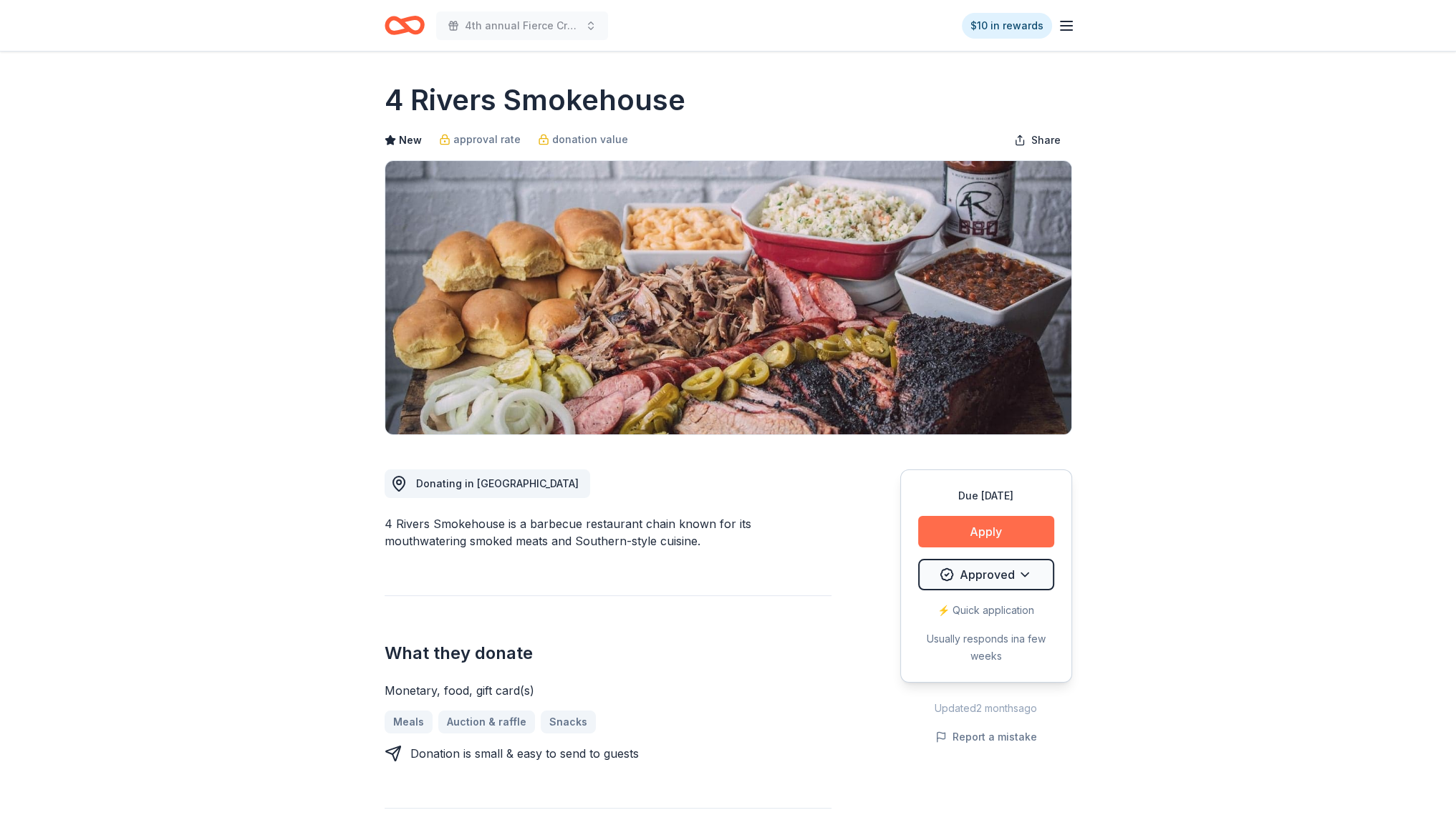
click at [995, 530] on button "Apply" at bounding box center [986, 531] width 136 height 31
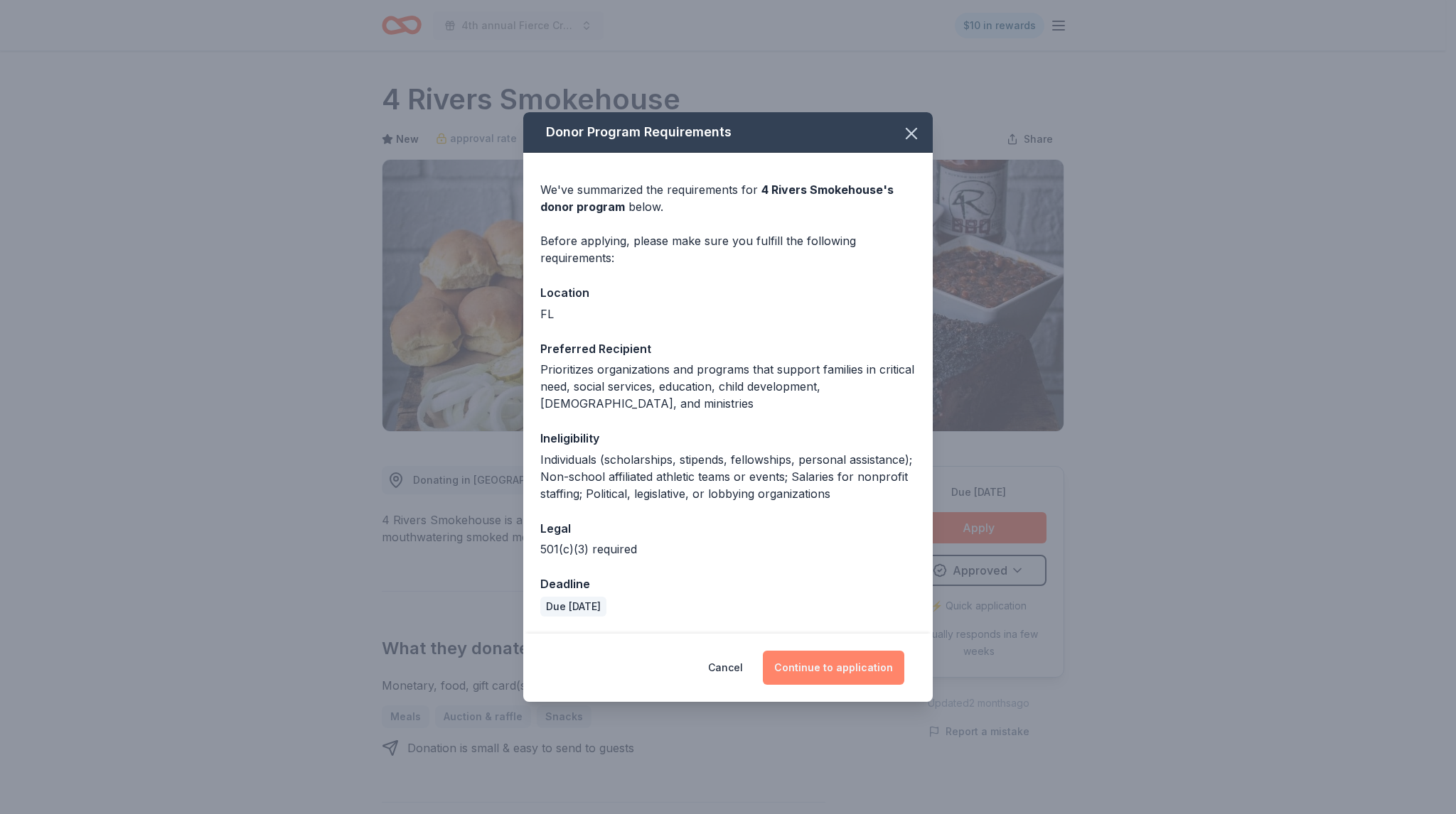
click at [860, 674] on button "Continue to application" at bounding box center [834, 668] width 142 height 35
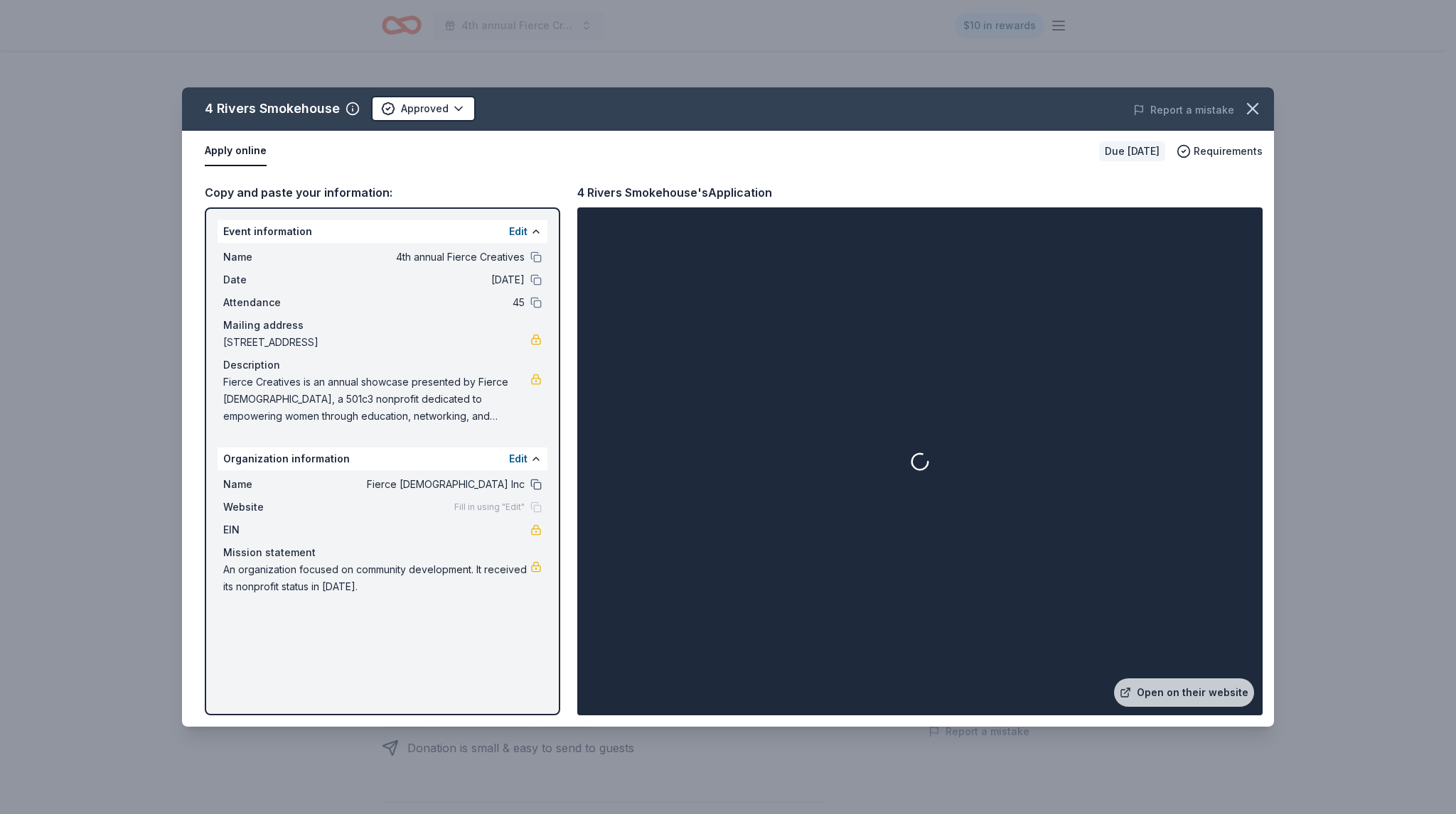
click at [532, 482] on button at bounding box center [535, 485] width 12 height 12
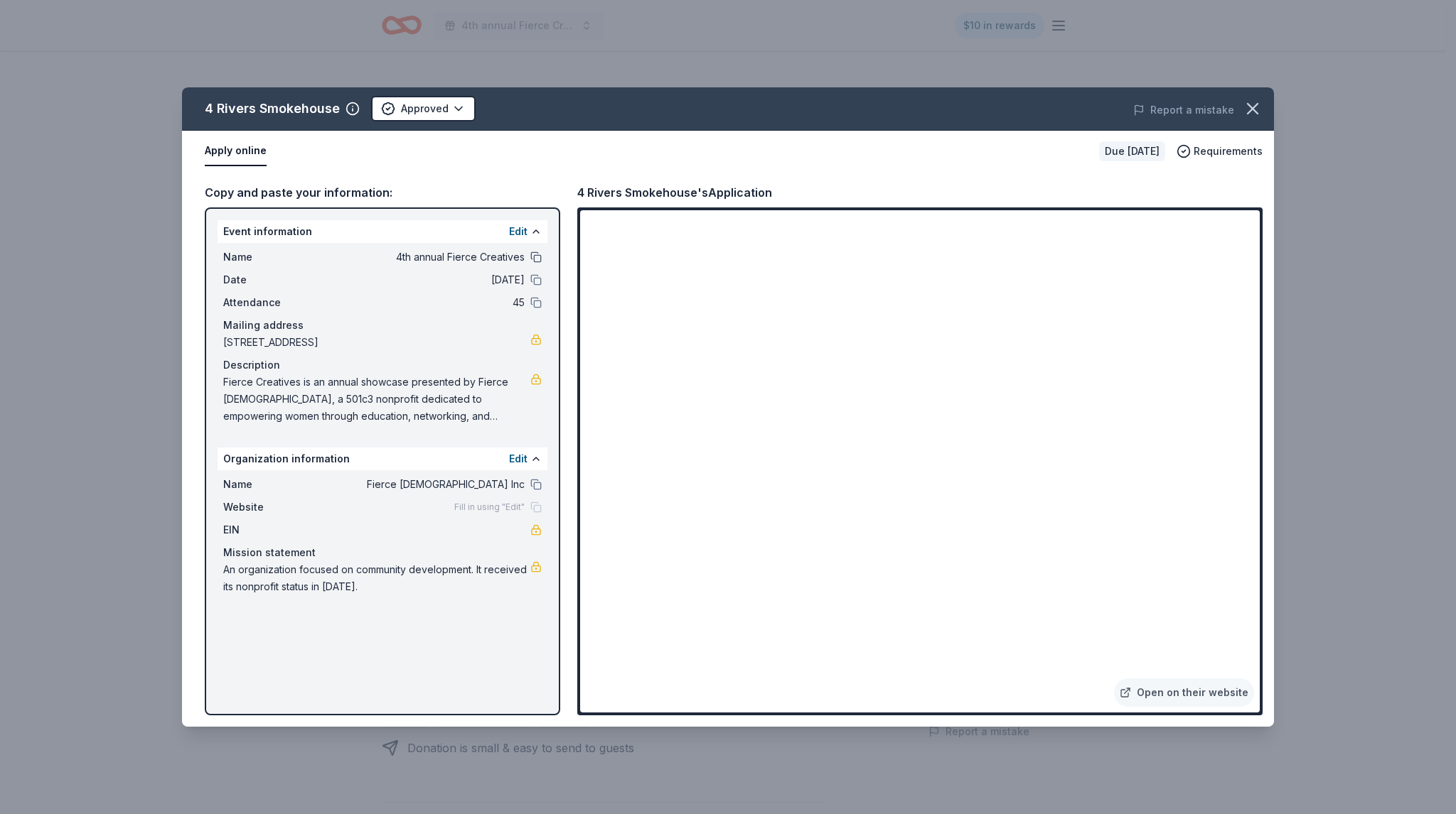
click at [534, 254] on button at bounding box center [535, 257] width 12 height 12
click at [1251, 102] on icon "button" at bounding box center [1252, 109] width 19 height 19
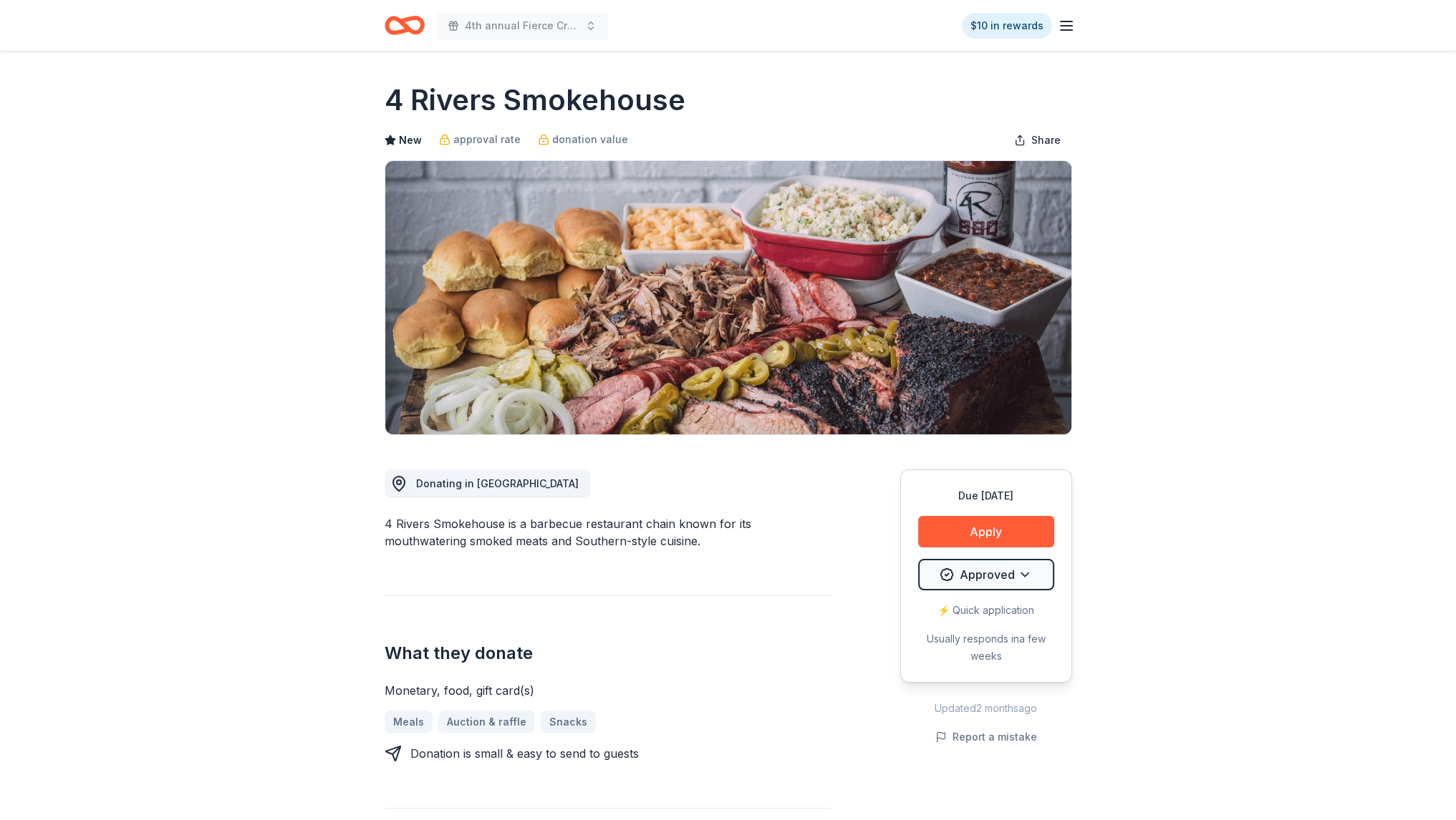
click at [412, 29] on icon "Home" at bounding box center [404, 26] width 40 height 34
click at [421, 4] on div "4th annual Fierce Creatives $10 in rewards" at bounding box center [728, 25] width 734 height 51
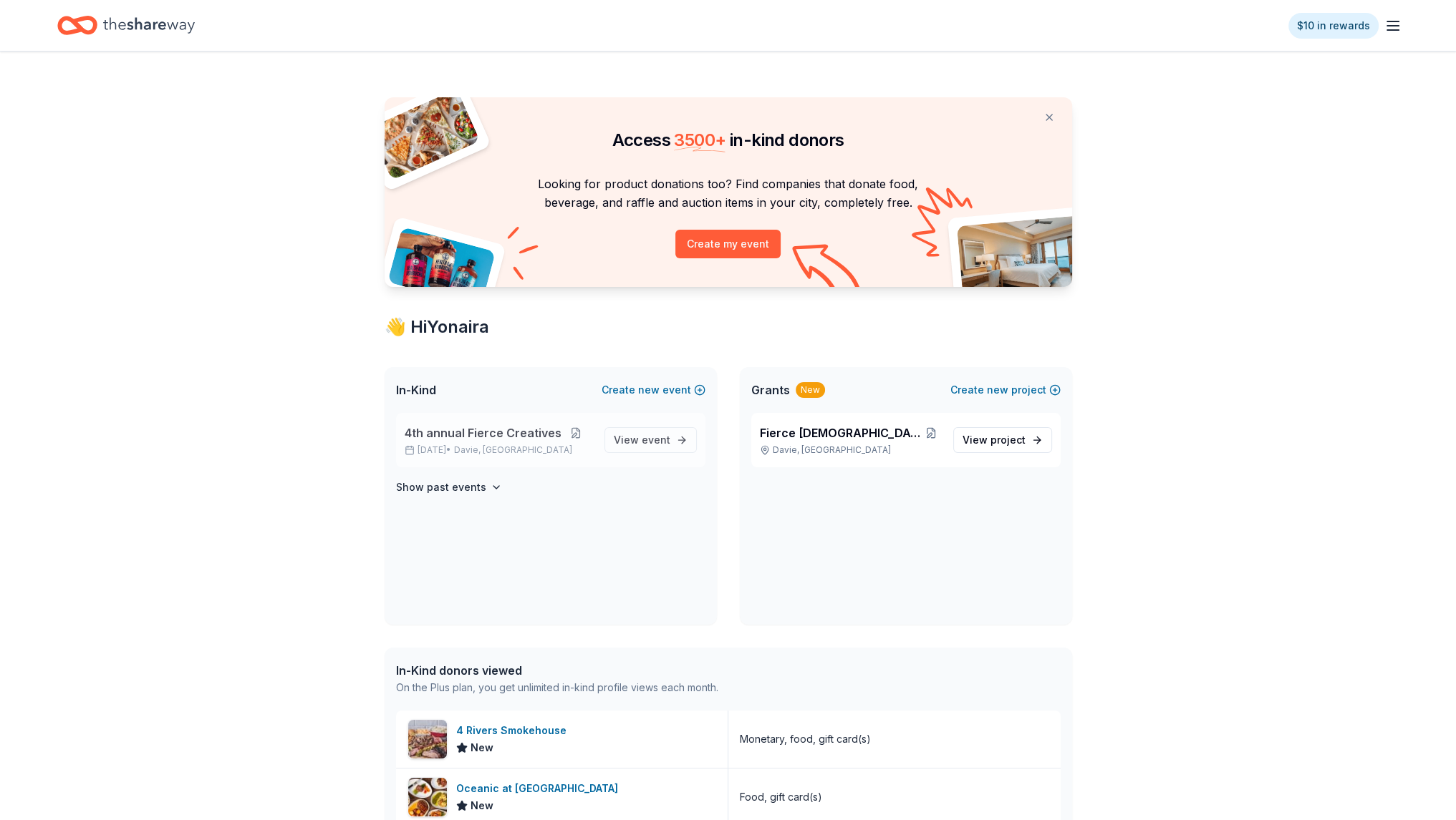
click at [574, 431] on button at bounding box center [576, 433] width 29 height 12
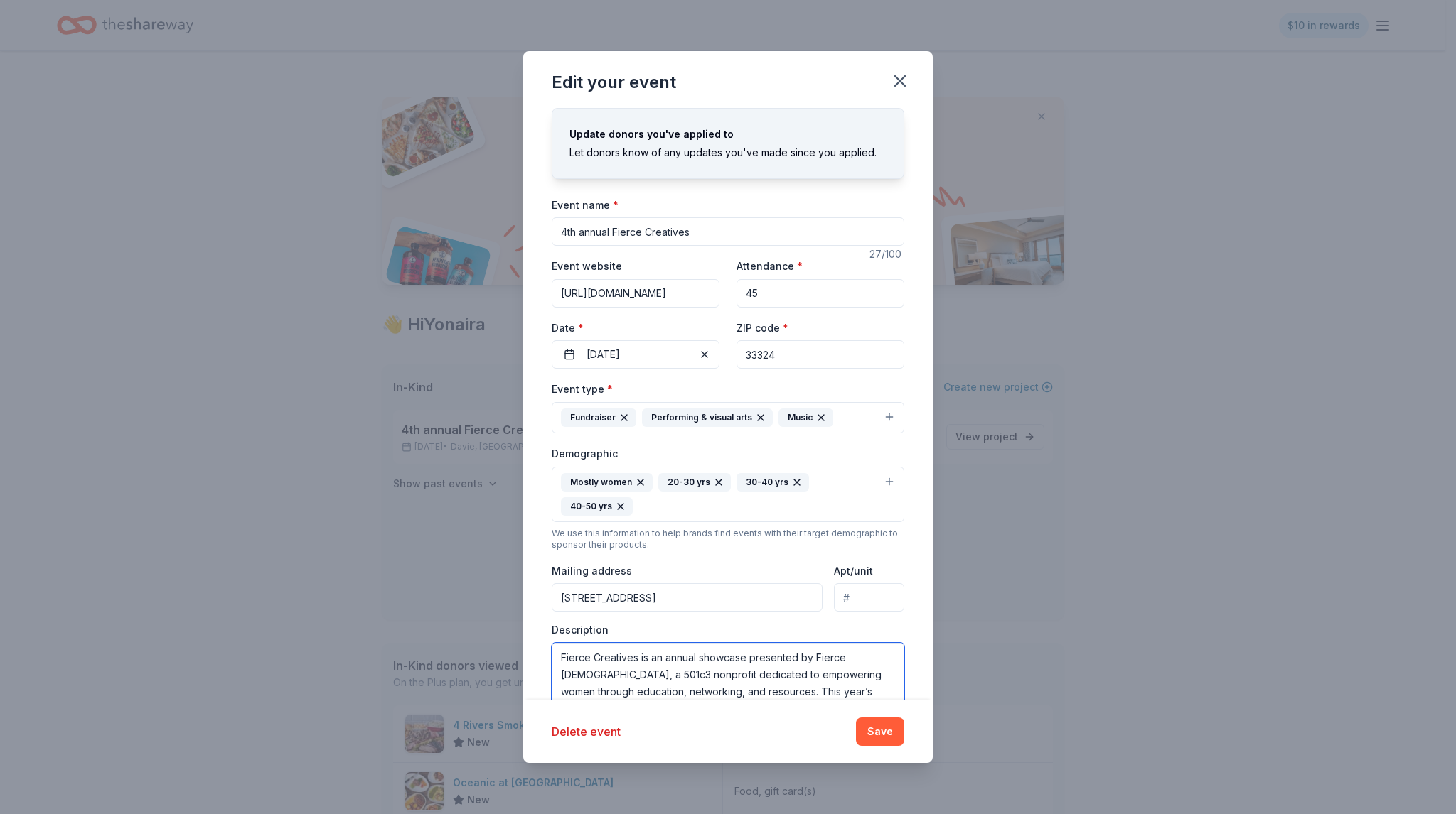
click at [620, 655] on textarea "Fierce Creatives is an annual showcase presented by Fierce [DEMOGRAPHIC_DATA], …" at bounding box center [728, 675] width 353 height 64
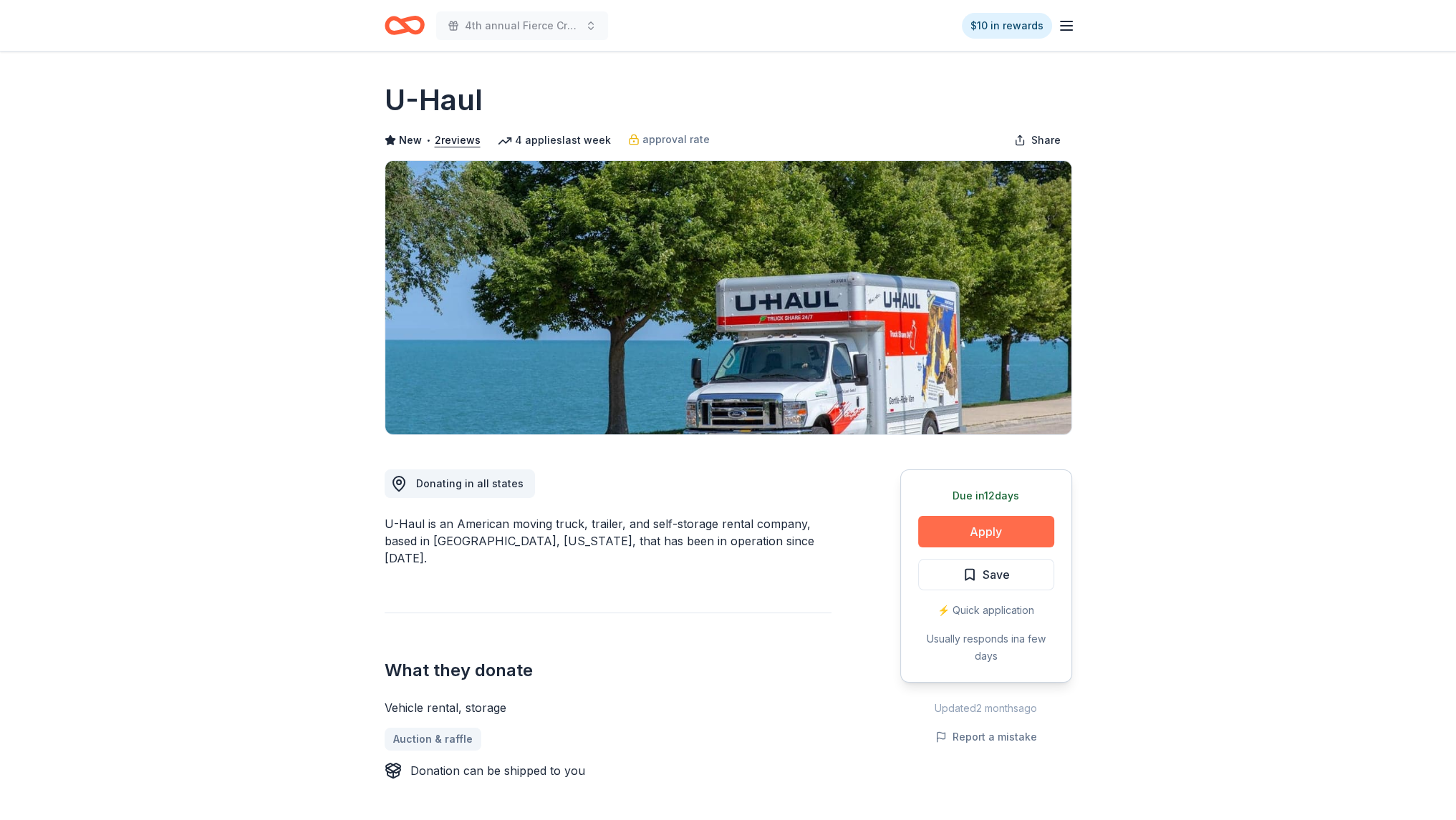
click at [981, 541] on button "Apply" at bounding box center [986, 531] width 136 height 31
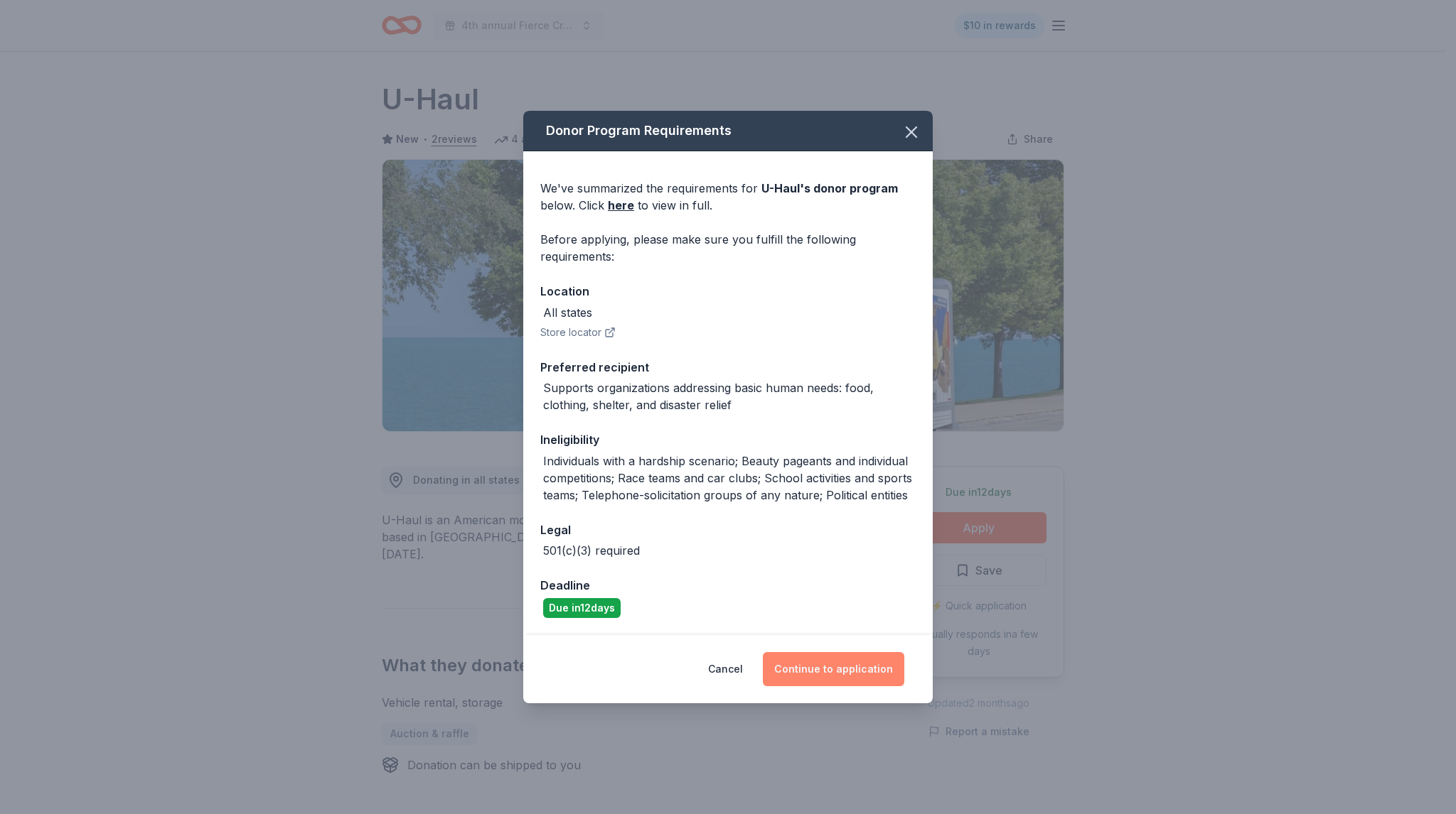
click at [842, 673] on button "Continue to application" at bounding box center [834, 669] width 142 height 35
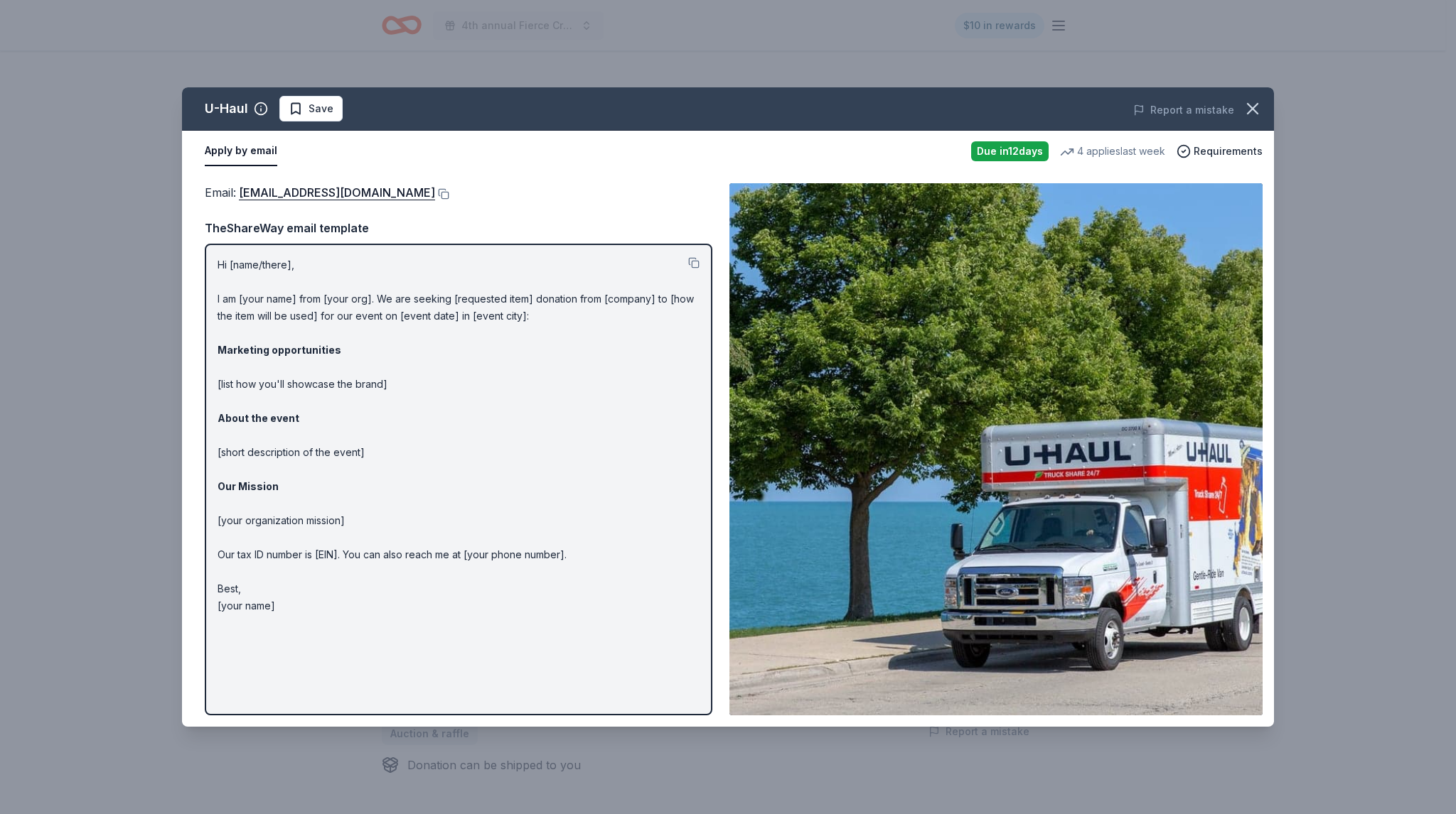
click at [696, 254] on div "Hi [name/there], I am [your name] from [your org]. We are seeking [requested it…" at bounding box center [458, 479] width 508 height 472
click at [696, 260] on button at bounding box center [694, 262] width 12 height 12
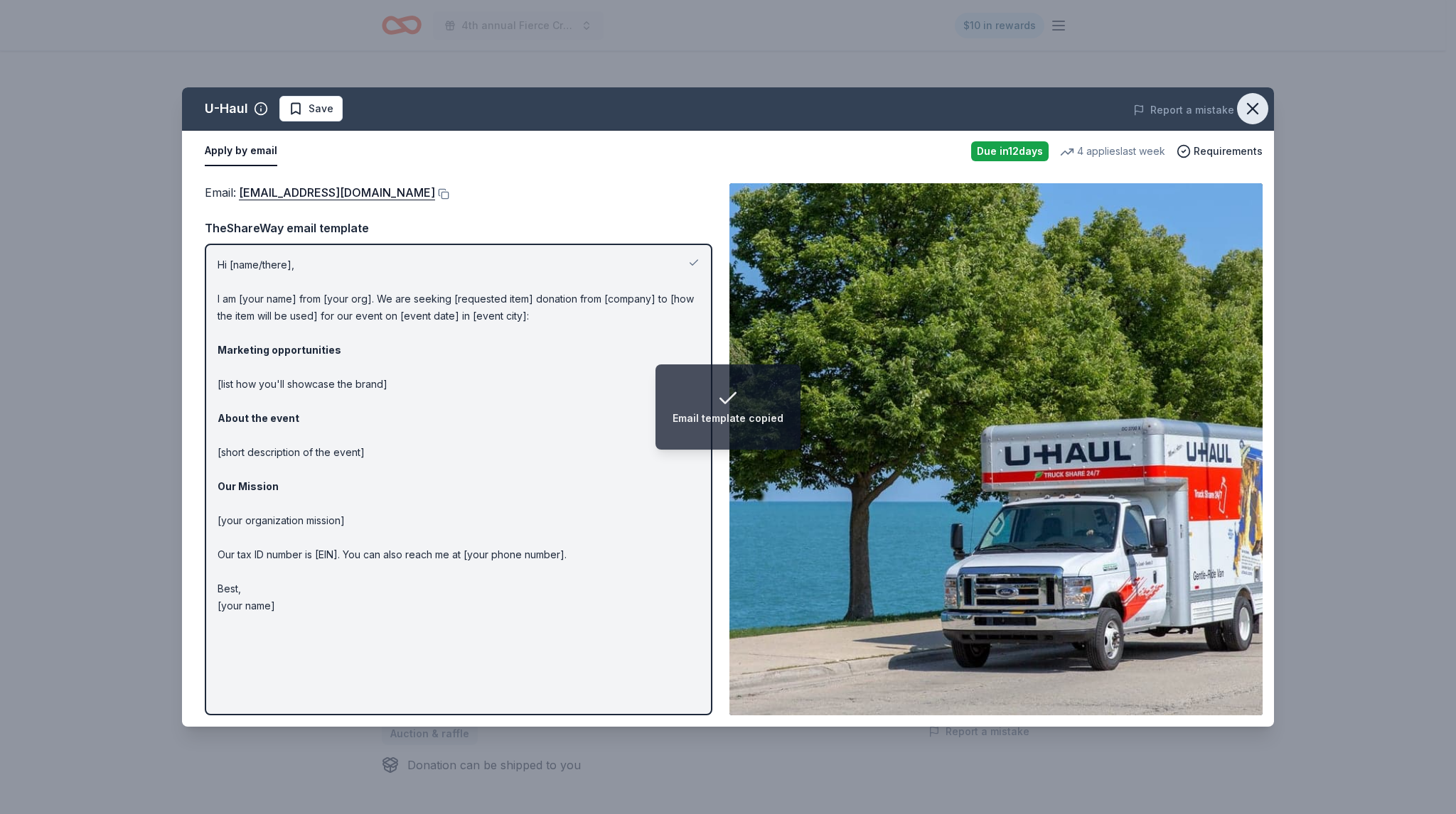
click at [1260, 100] on icon "button" at bounding box center [1252, 109] width 19 height 19
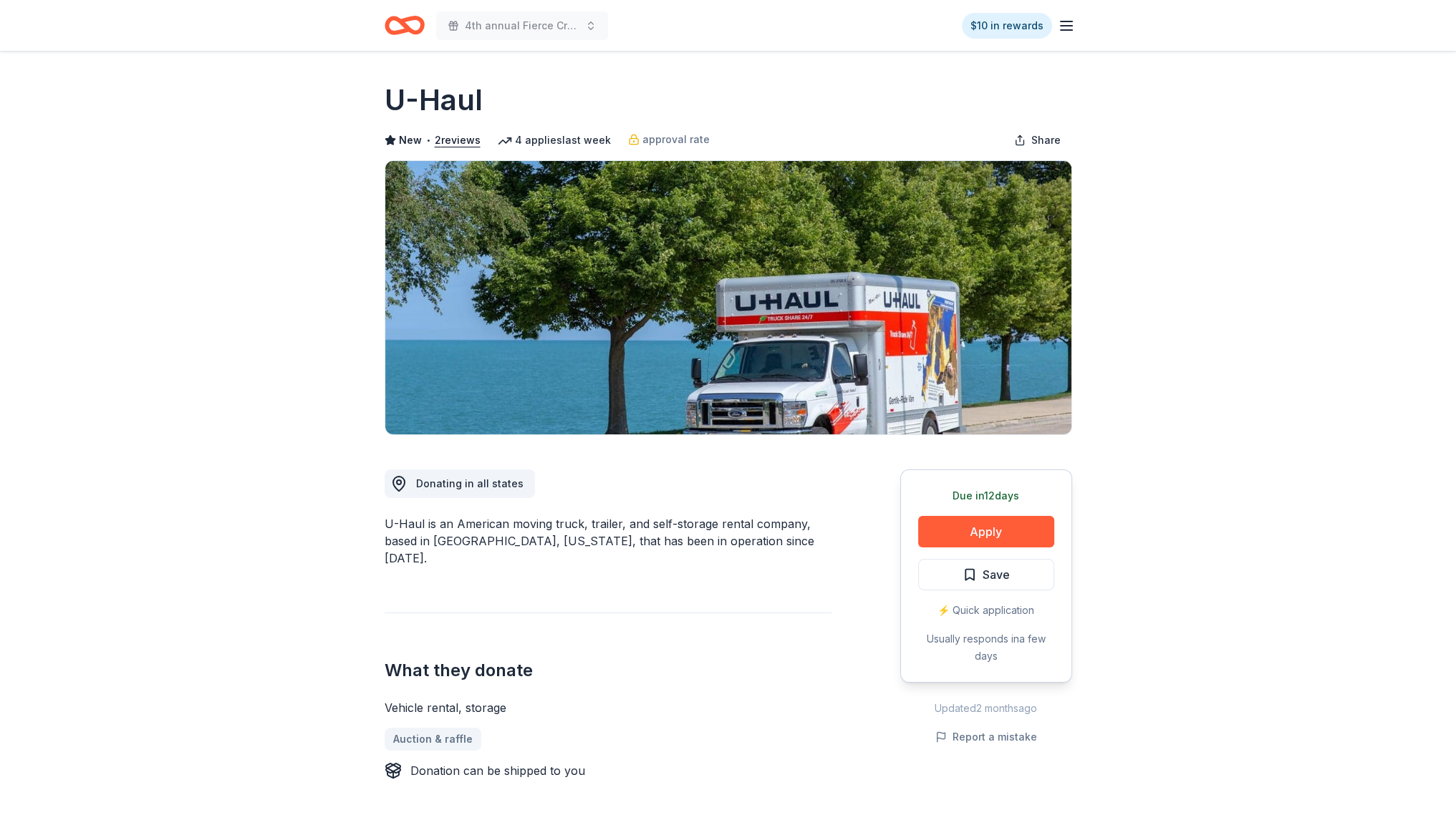
click at [1013, 515] on div "Due in 12 days Apply Save ⚡️ Quick application Usually responds in a few days" at bounding box center [986, 576] width 172 height 213
click at [979, 522] on button "Apply" at bounding box center [986, 531] width 136 height 31
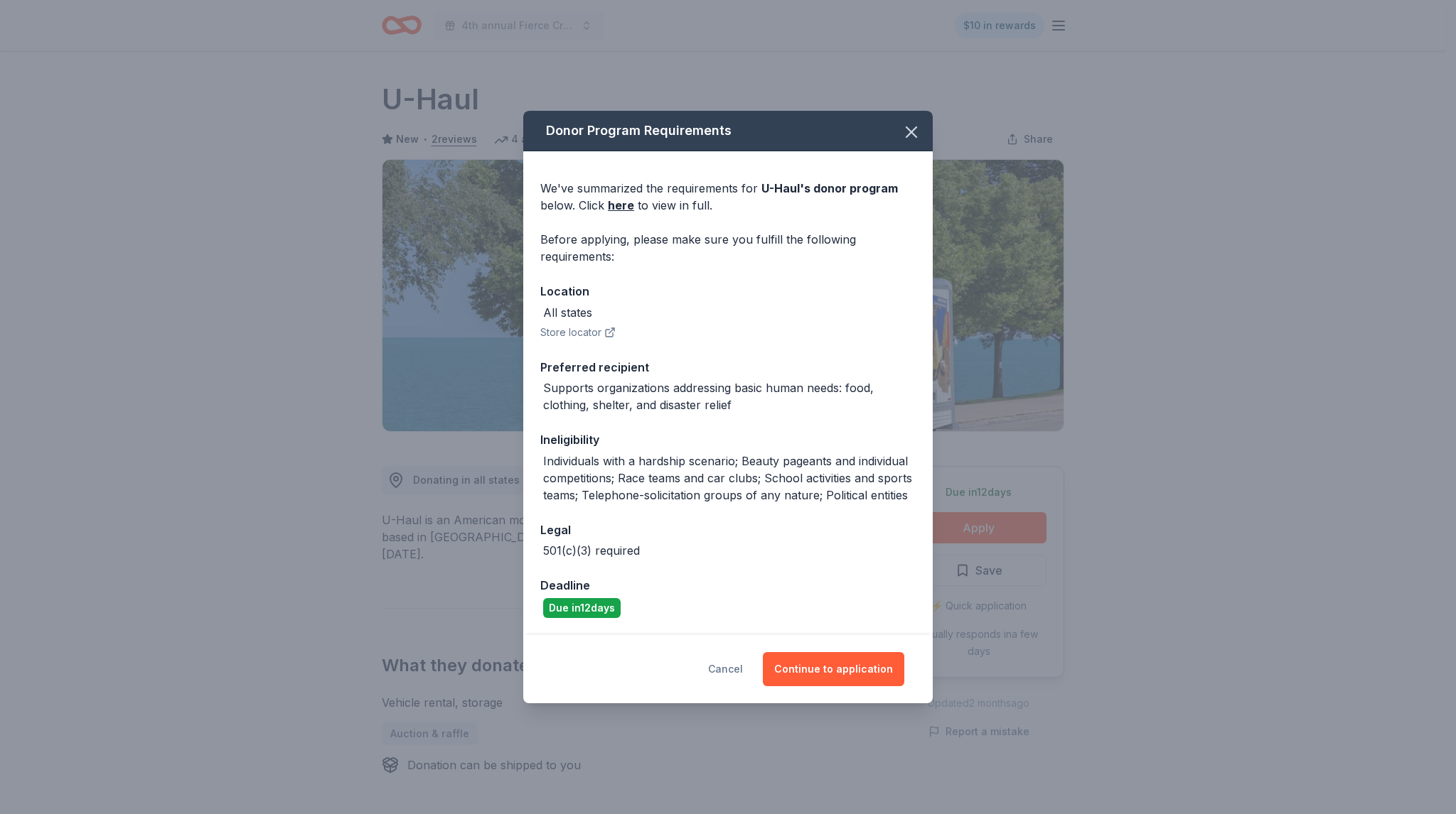
click at [725, 653] on div "Cancel Continue to application" at bounding box center [728, 669] width 409 height 68
drag, startPoint x: 731, startPoint y: 663, endPoint x: 689, endPoint y: 646, distance: 45.3
click at [732, 663] on button "Cancel" at bounding box center [725, 669] width 35 height 35
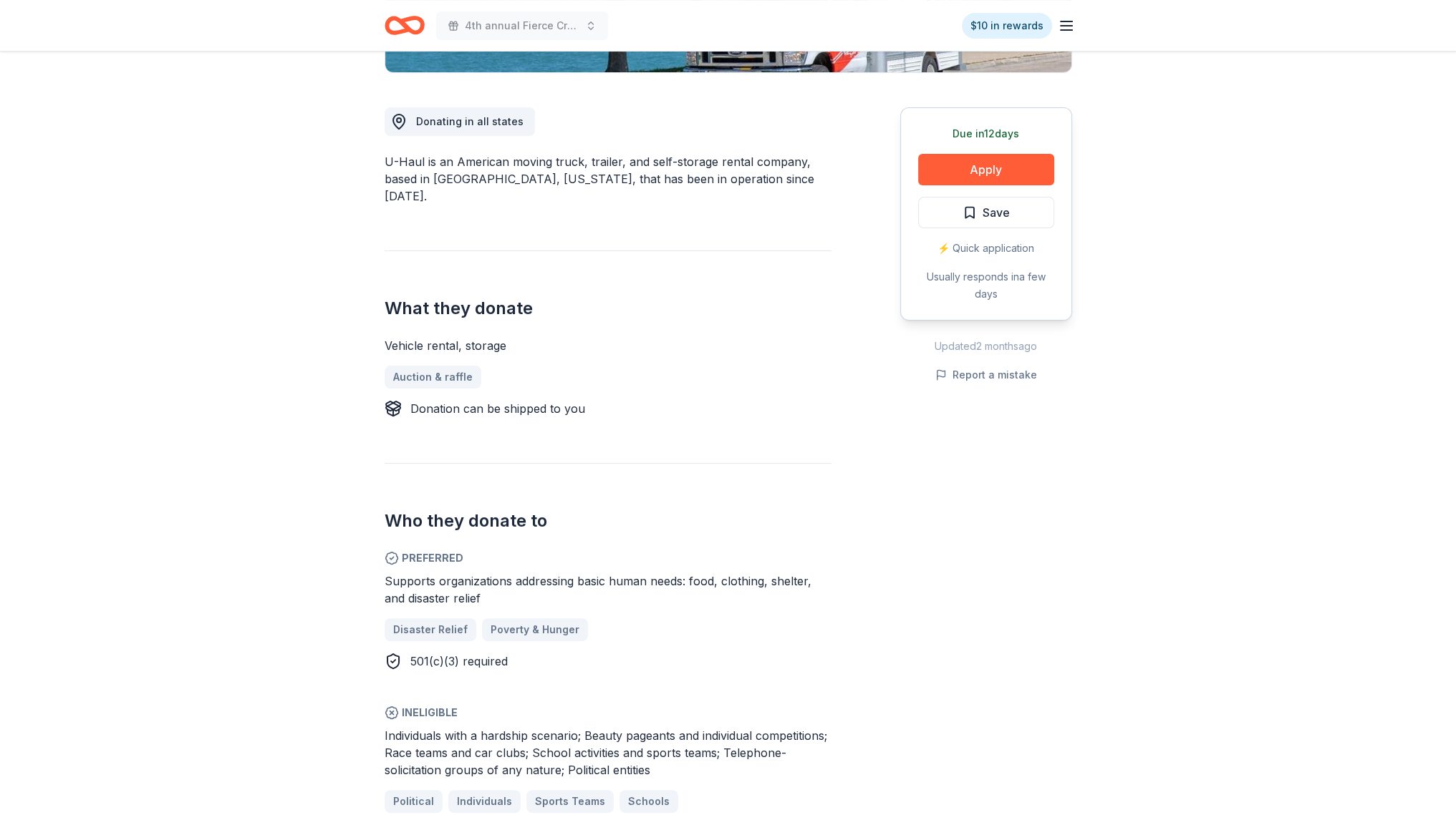
scroll to position [358, 0]
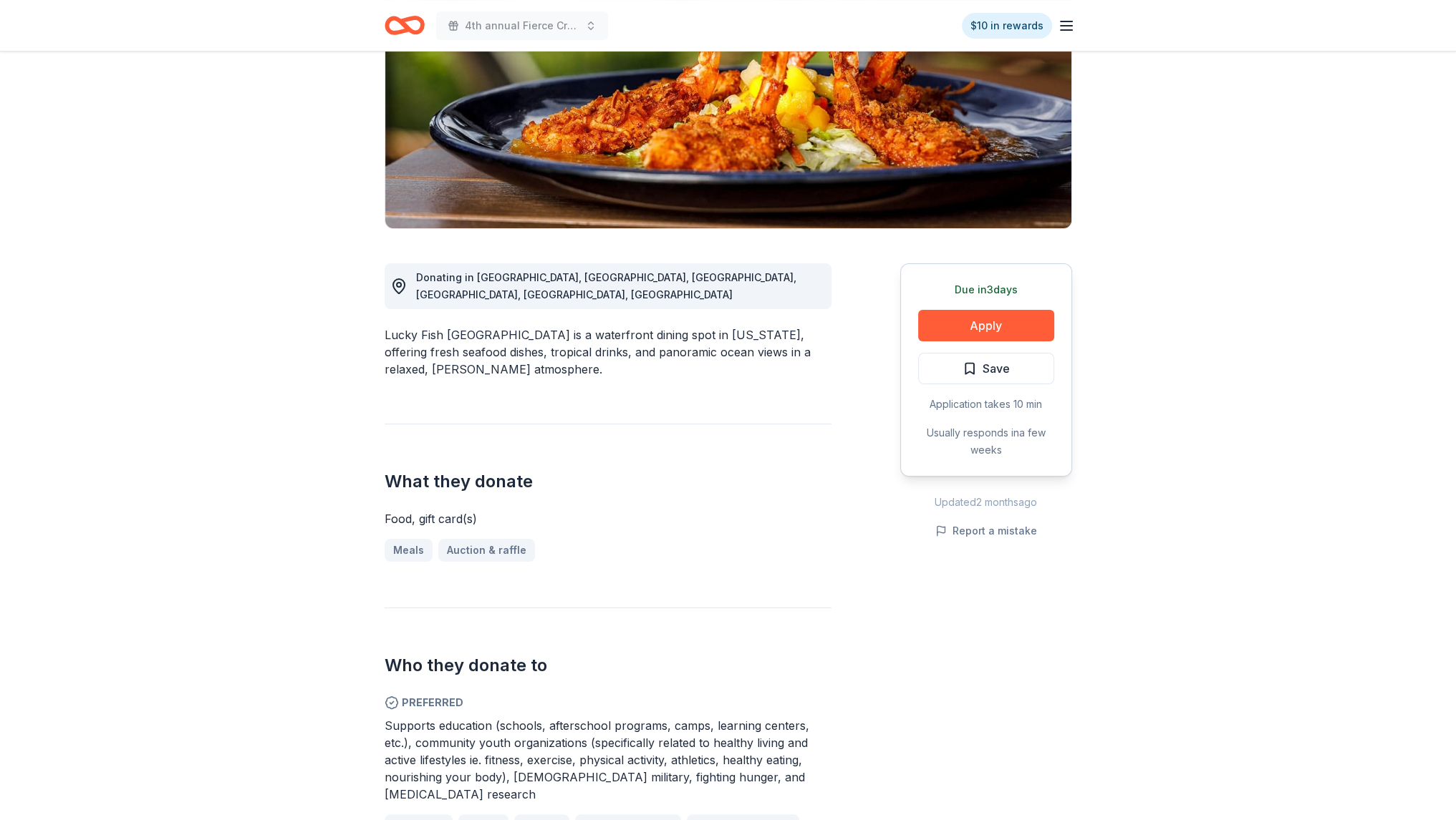
scroll to position [286, 0]
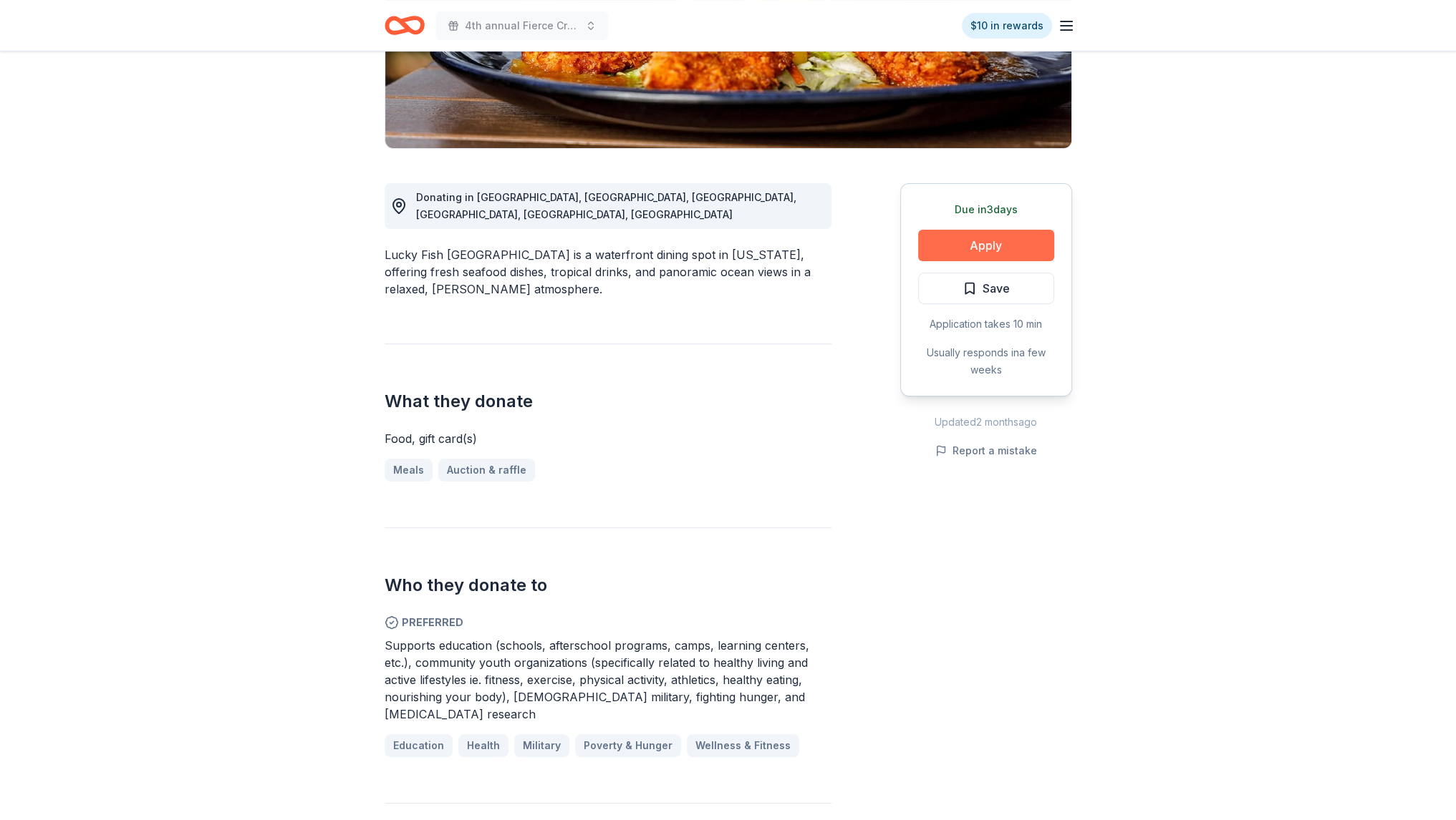
click at [947, 253] on button "Apply" at bounding box center [986, 245] width 136 height 31
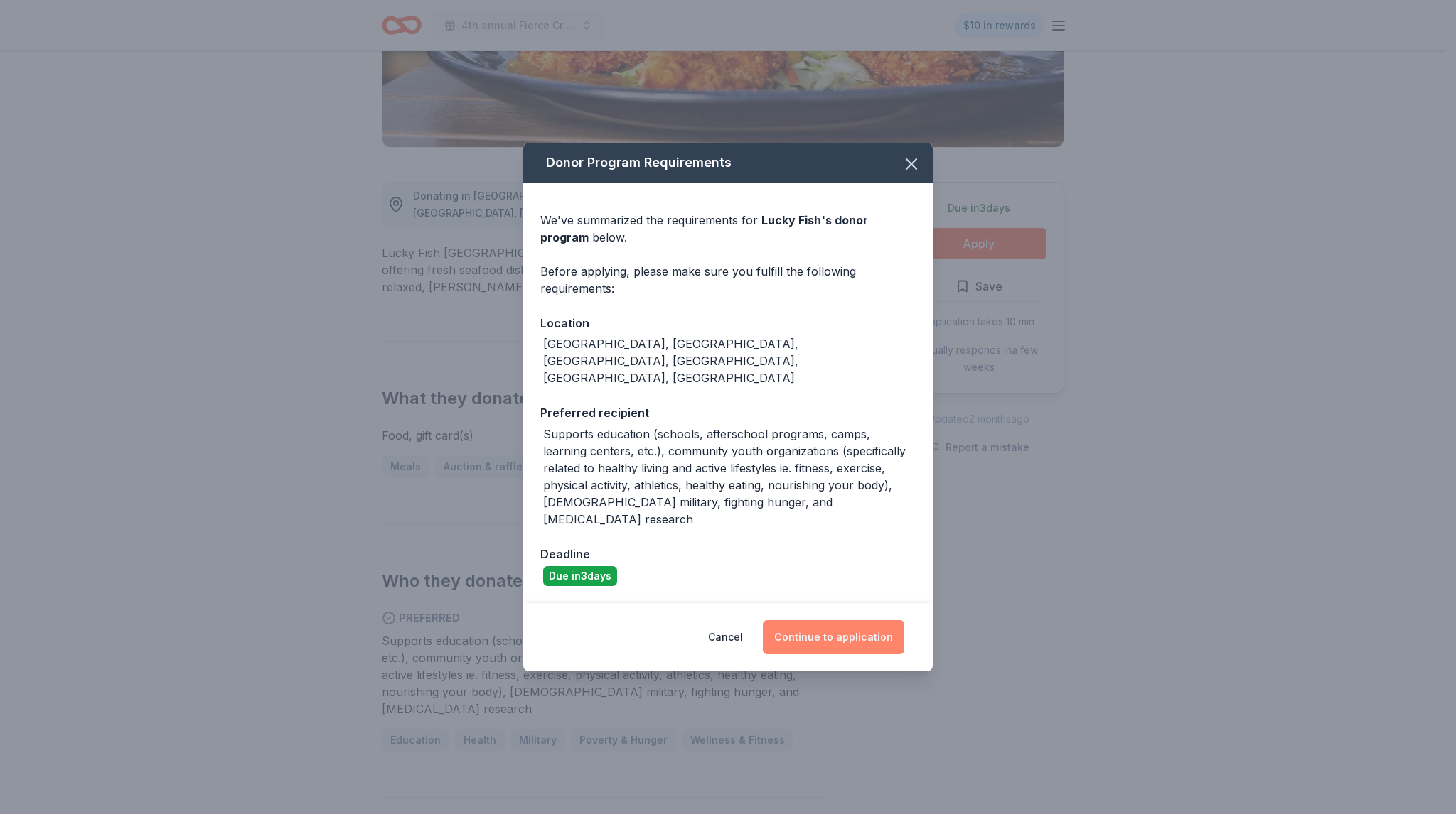
click at [851, 624] on button "Continue to application" at bounding box center [834, 637] width 142 height 35
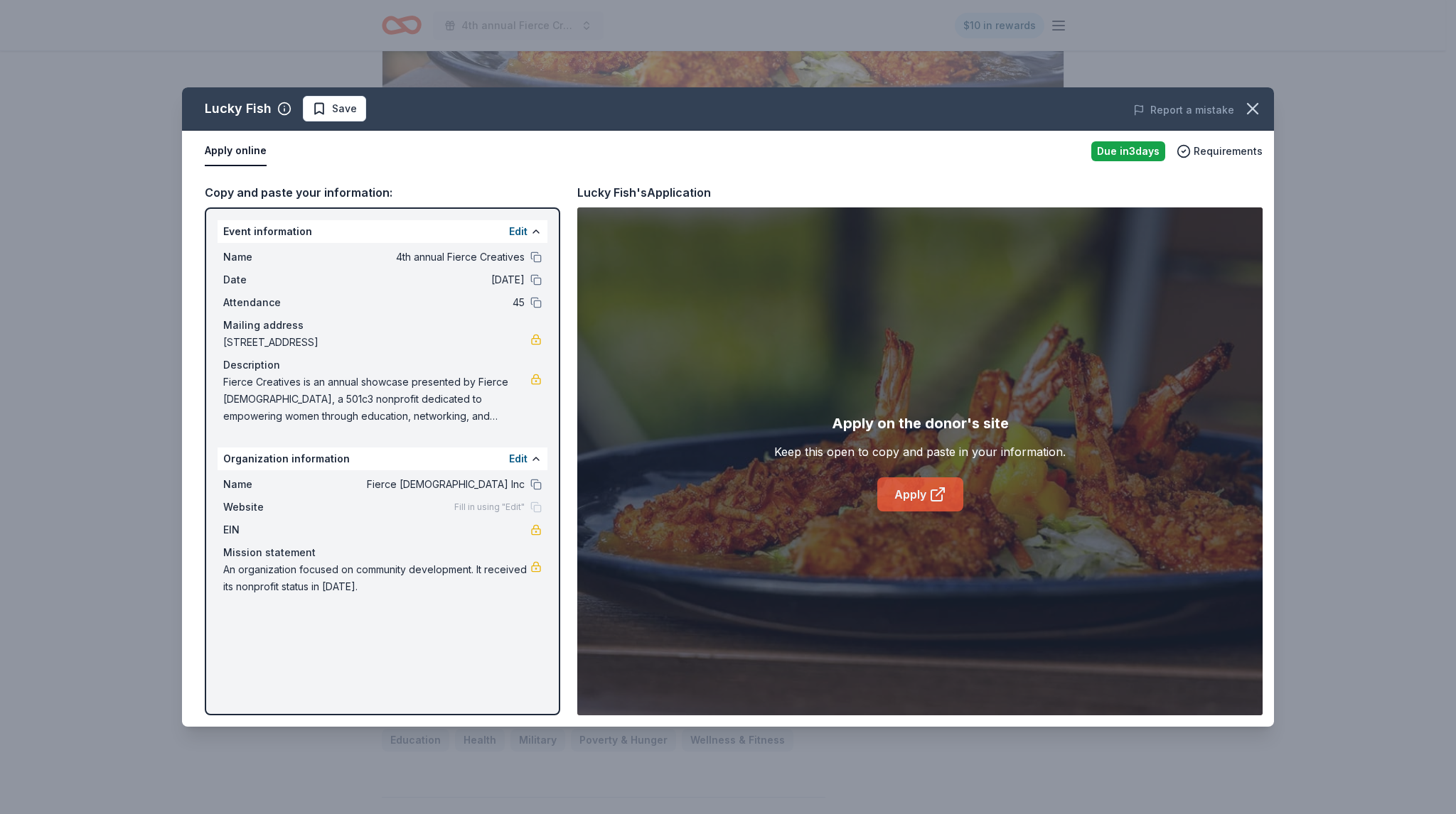
click at [901, 484] on link "Apply" at bounding box center [920, 494] width 86 height 35
click at [1250, 99] on icon "button" at bounding box center [1252, 109] width 19 height 19
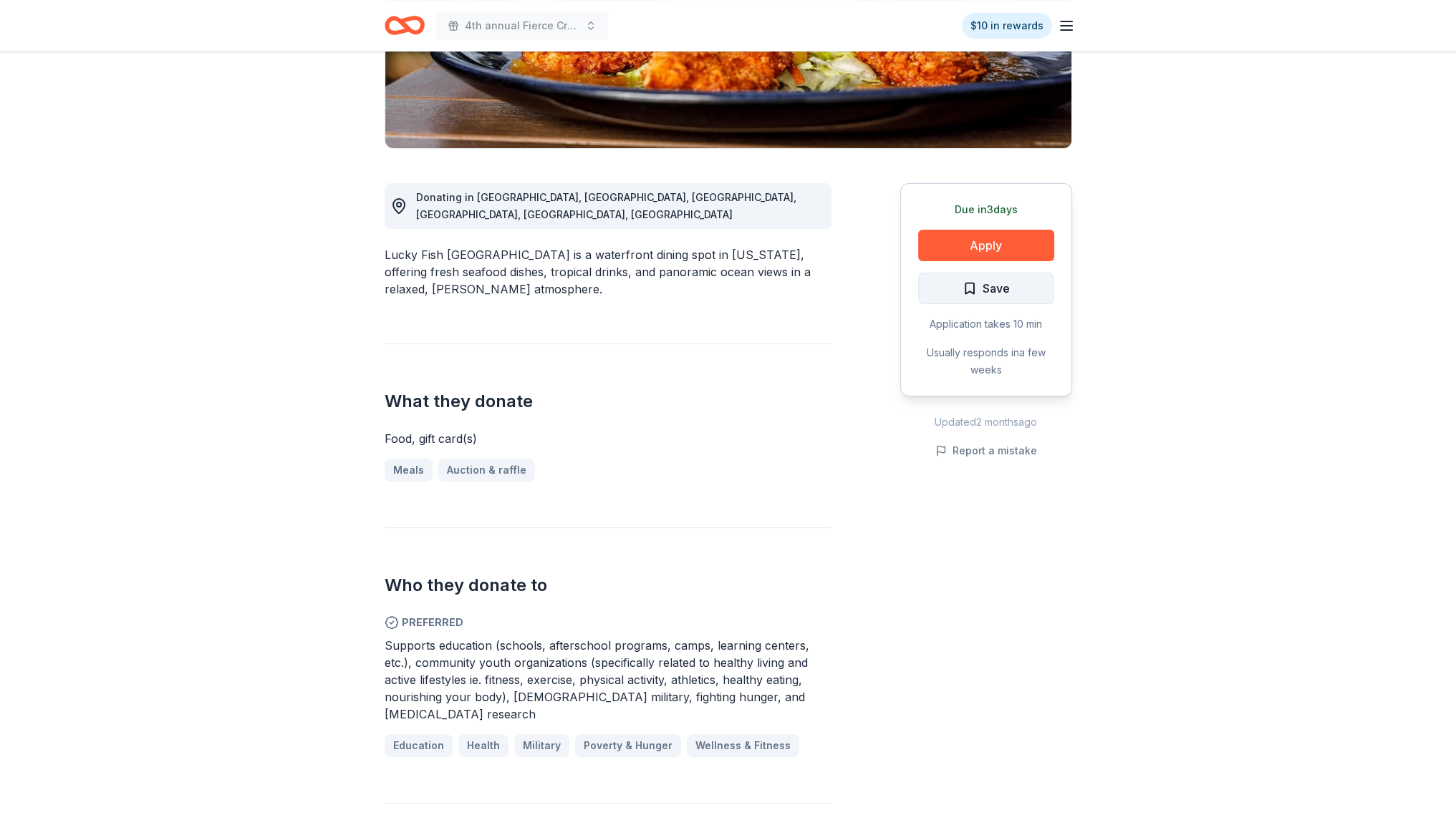
click at [969, 294] on span "Save" at bounding box center [986, 288] width 47 height 19
click at [974, 253] on button "Apply" at bounding box center [986, 245] width 136 height 31
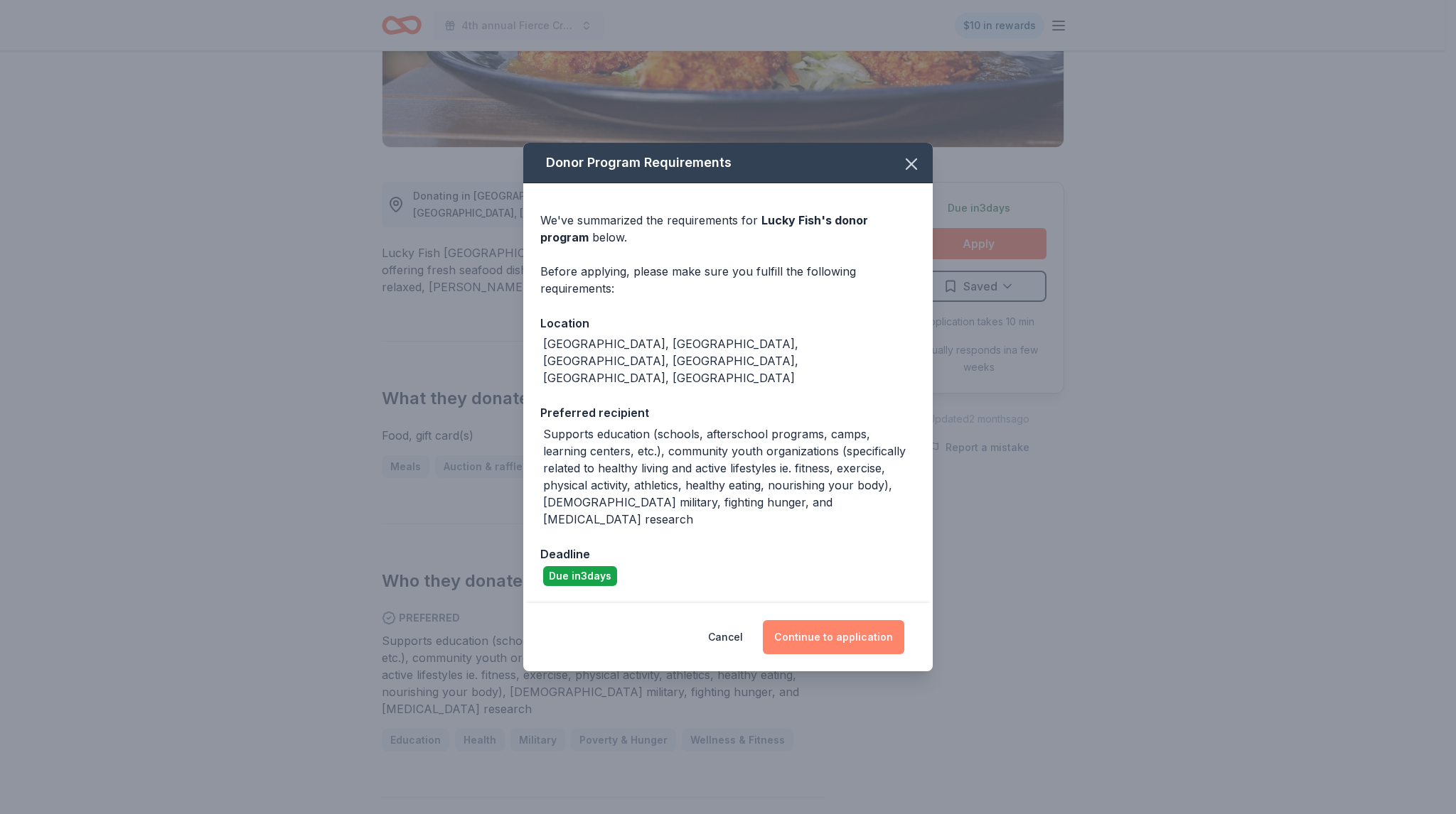
click at [854, 620] on button "Continue to application" at bounding box center [834, 637] width 142 height 35
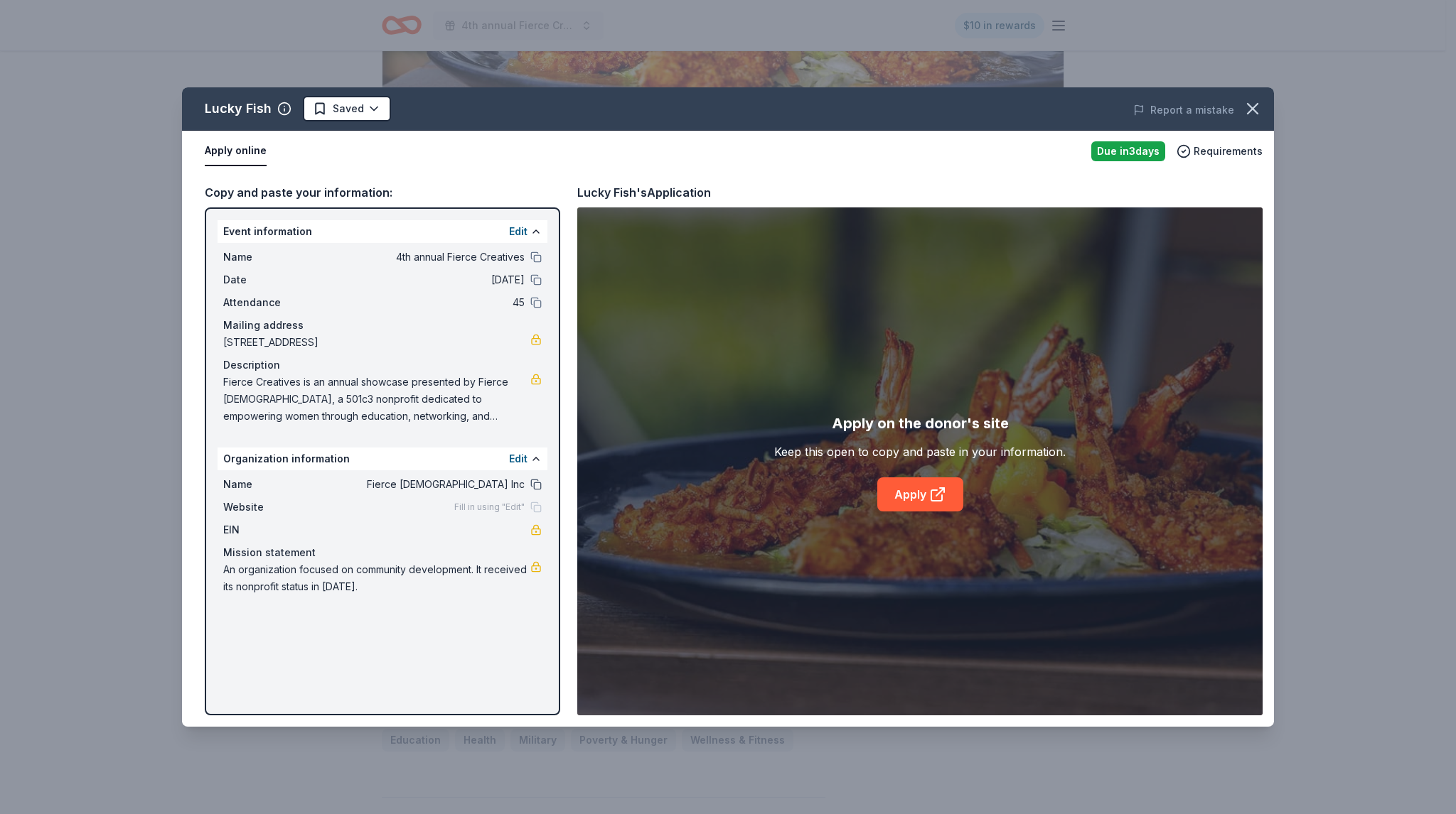
click at [541, 483] on button at bounding box center [535, 485] width 12 height 12
click at [1247, 117] on icon "button" at bounding box center [1252, 109] width 19 height 19
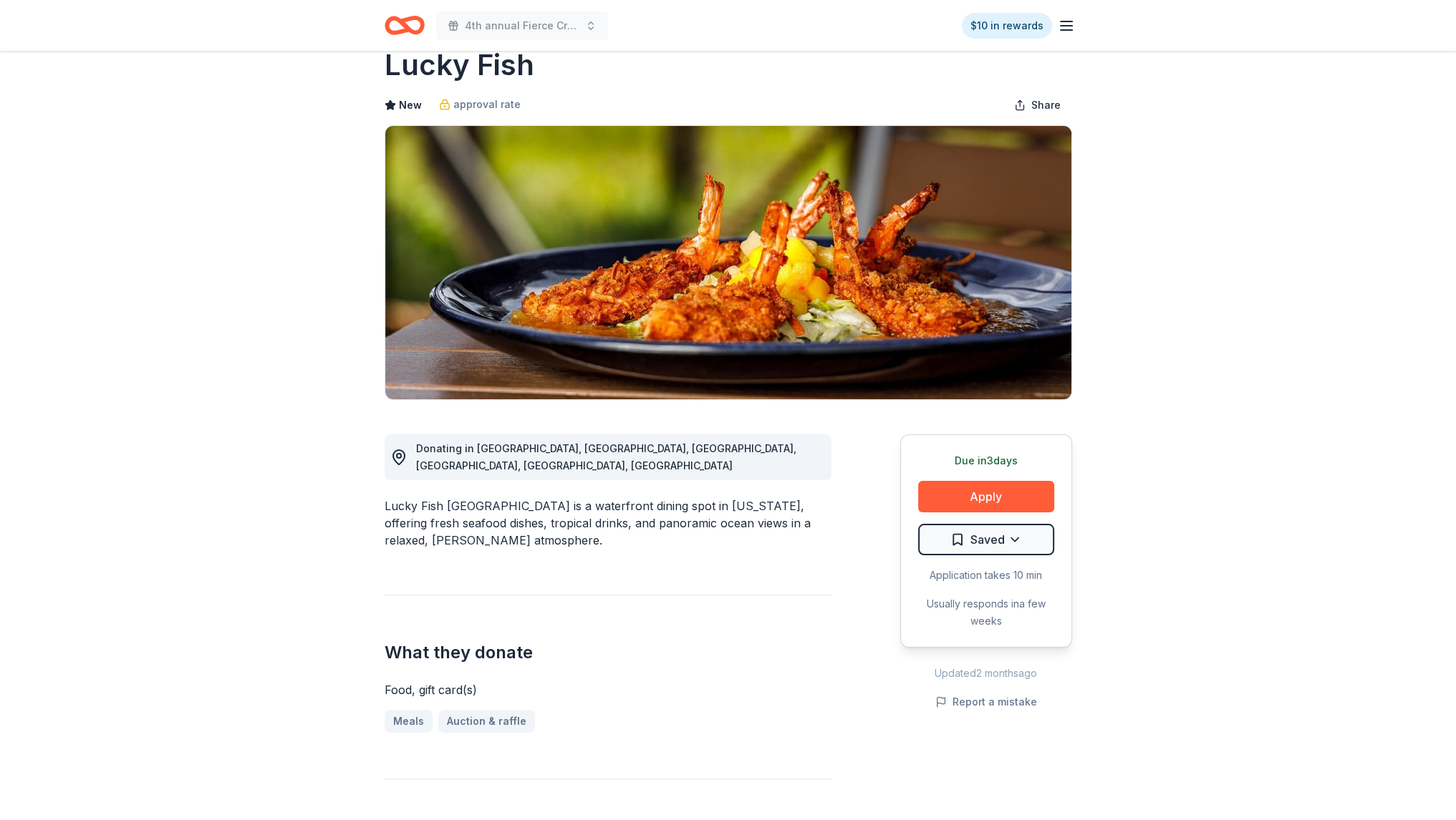
scroll to position [143, 0]
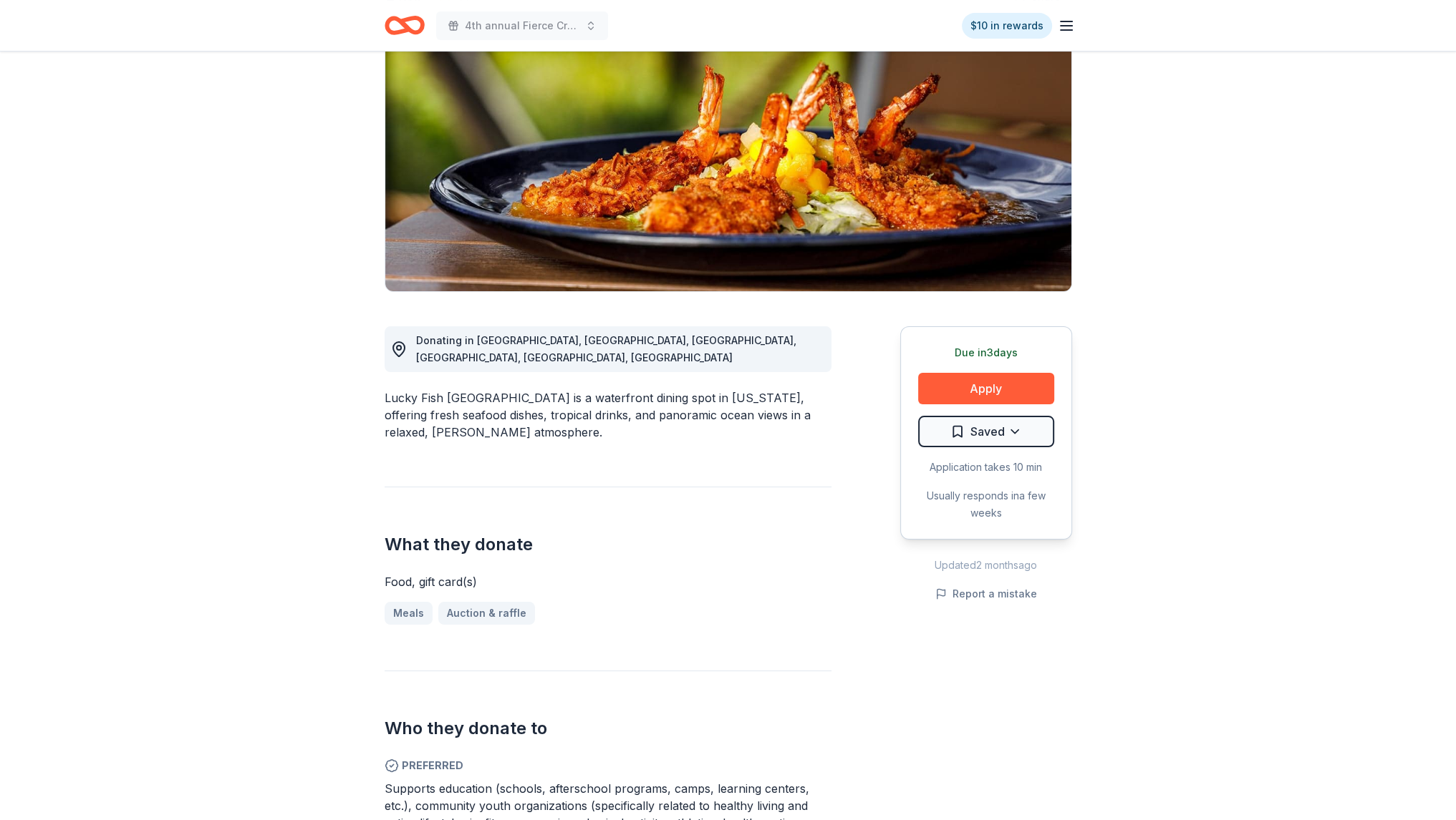
drag, startPoint x: 375, startPoint y: 382, endPoint x: 404, endPoint y: 389, distance: 29.8
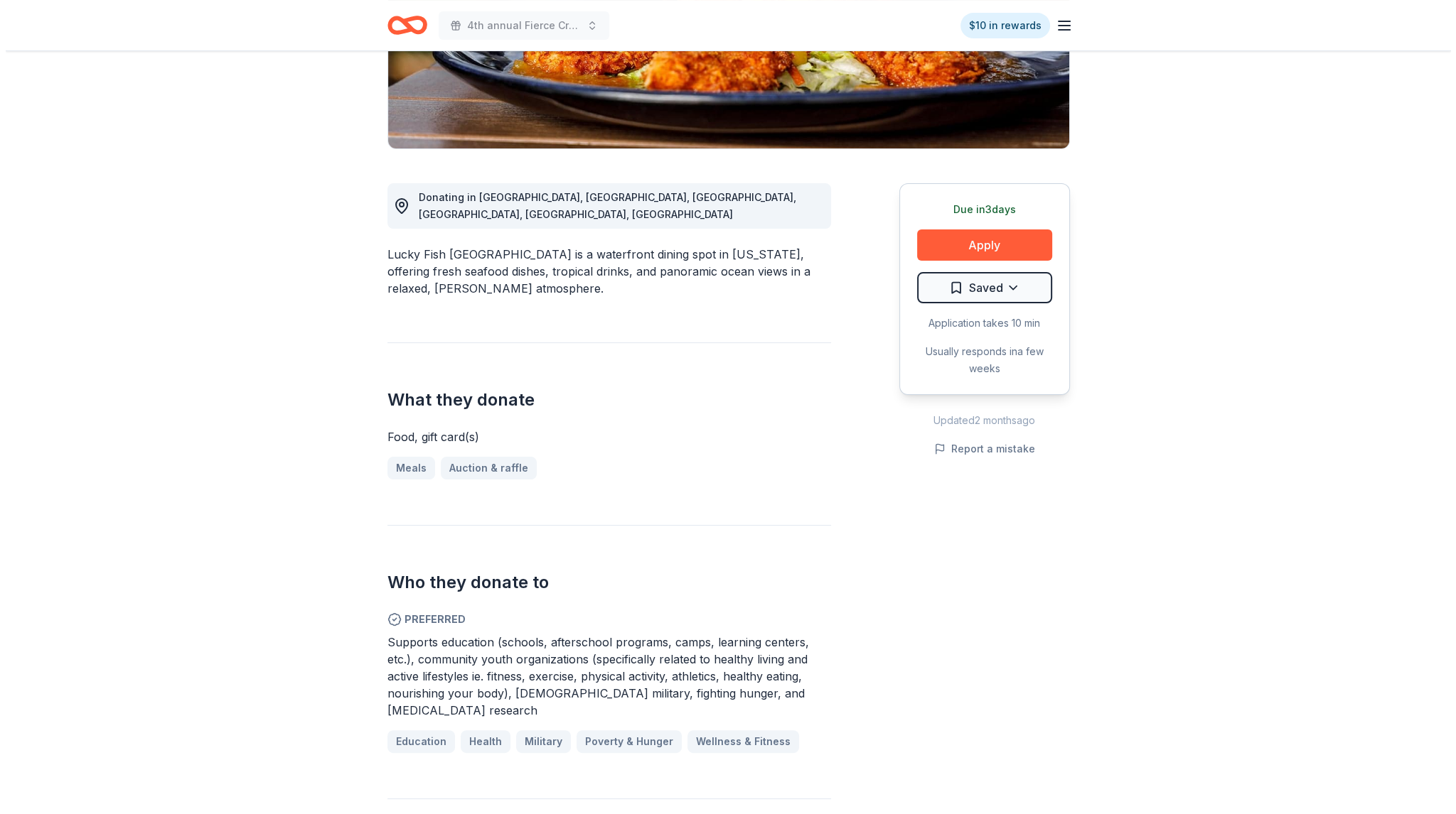
scroll to position [284, 0]
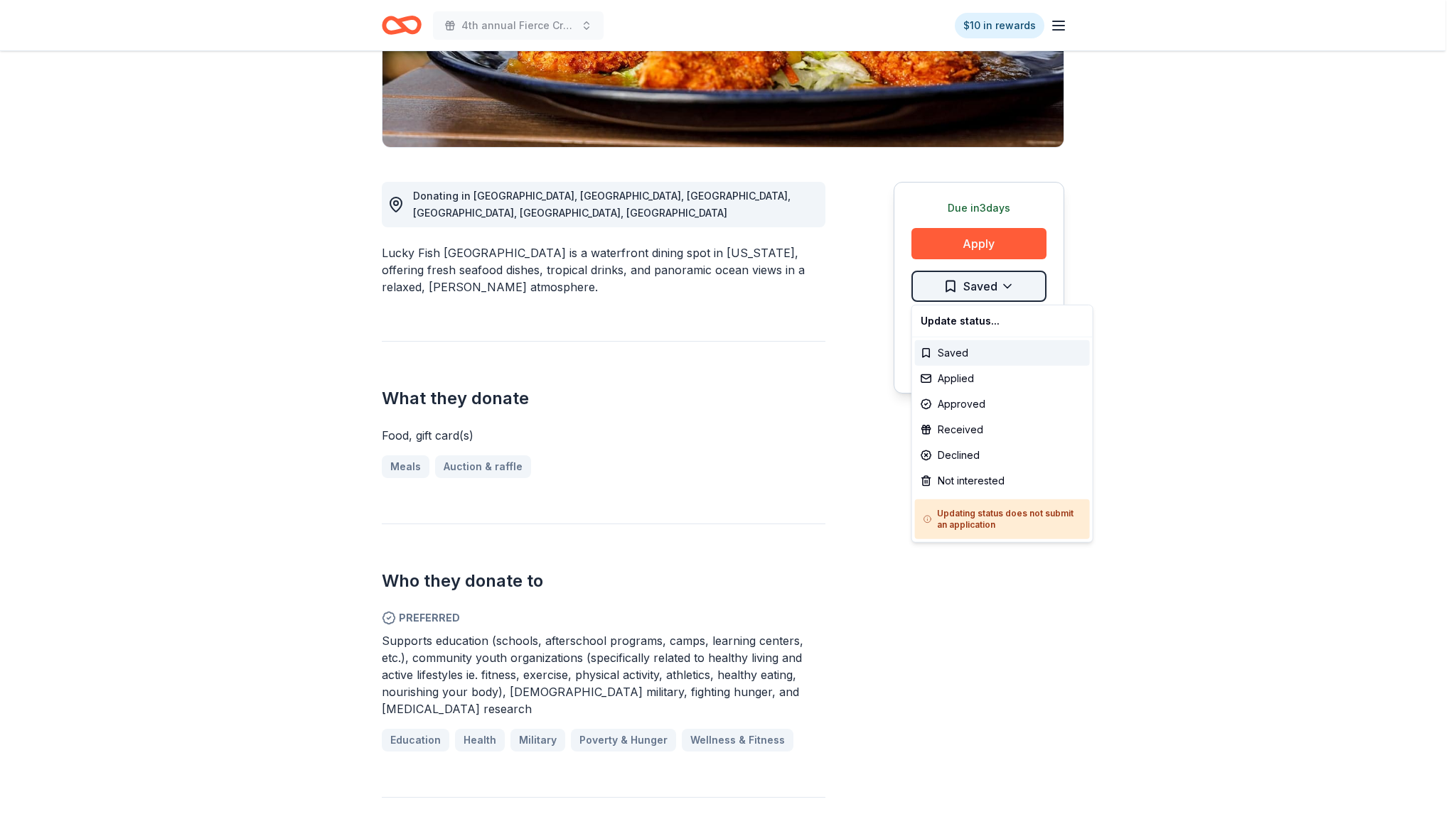
click at [994, 288] on html "4th annual Fierce Creatives $10 in rewards Due [DATE] Share Lucky Fish New appr…" at bounding box center [728, 122] width 1456 height 814
click at [954, 386] on div "Applied" at bounding box center [1002, 378] width 175 height 26
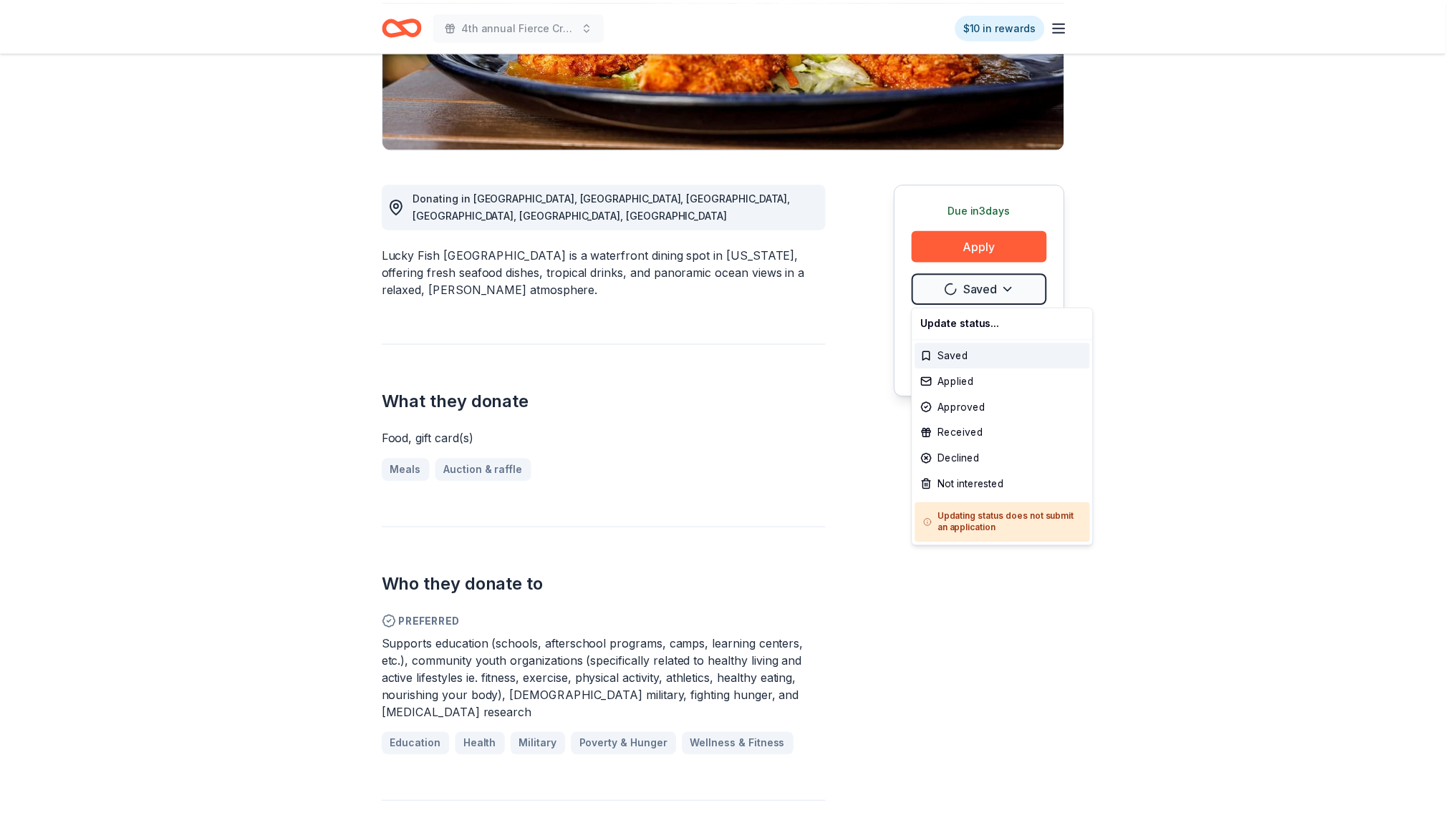
scroll to position [0, 0]
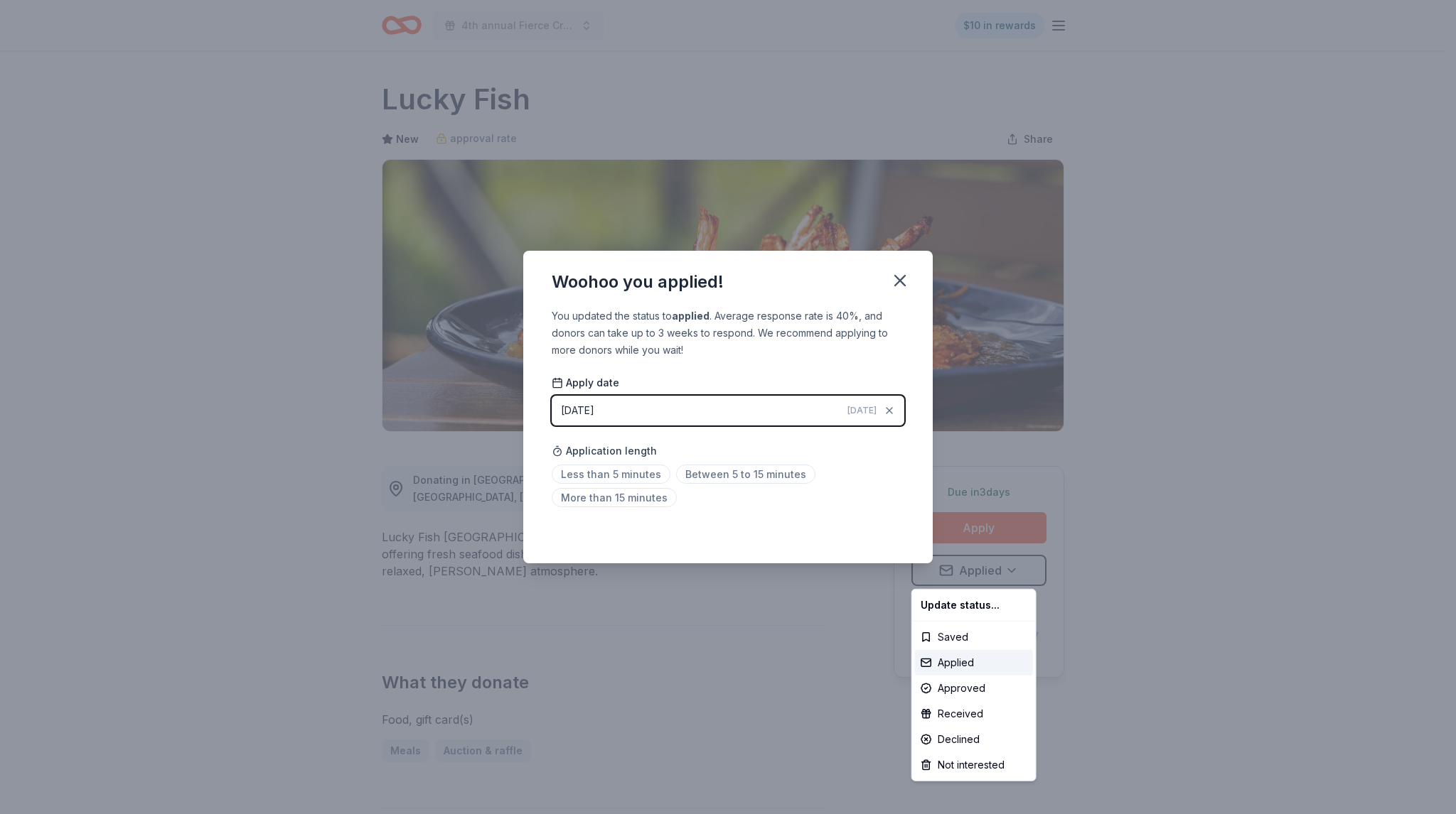
click at [899, 276] on html "4th annual Fierce Creatives $10 in rewards Due [DATE] Share Lucky Fish New appr…" at bounding box center [728, 407] width 1456 height 814
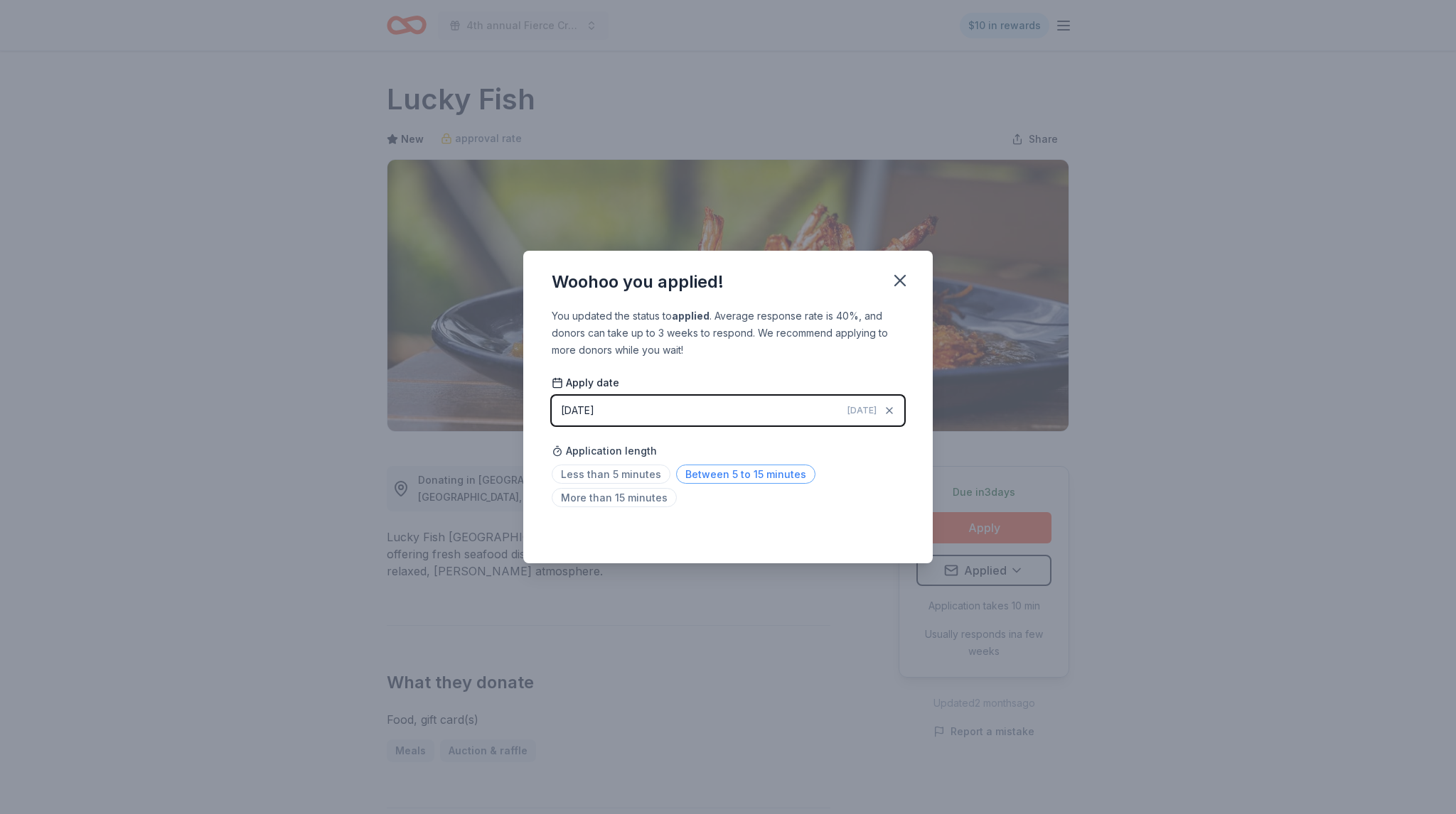
click at [720, 473] on span "Between 5 to 15 minutes" at bounding box center [745, 475] width 139 height 19
click at [904, 278] on icon "button" at bounding box center [899, 281] width 19 height 19
